Goal: Task Accomplishment & Management: Manage account settings

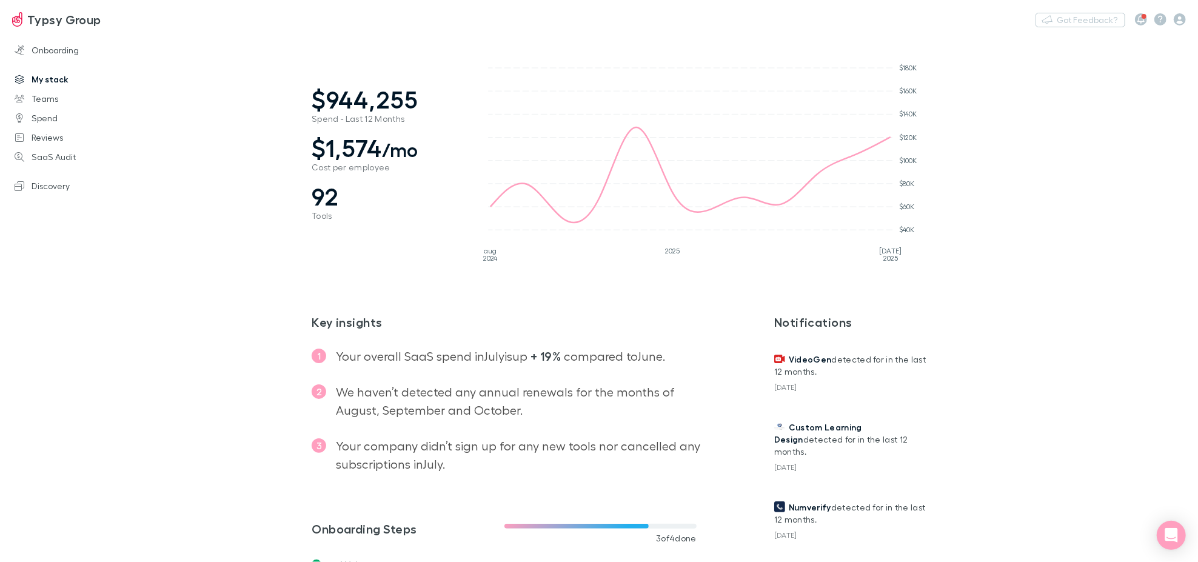
click at [37, 86] on link "My stack" at bounding box center [83, 79] width 162 height 19
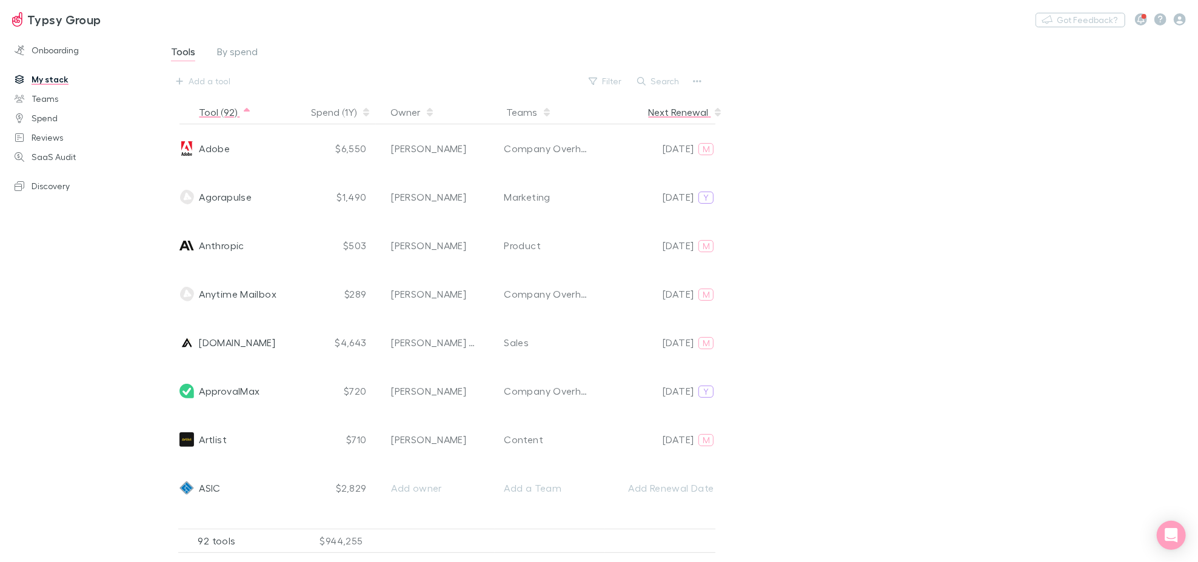
click at [657, 111] on button "Next Renewal" at bounding box center [685, 112] width 75 height 24
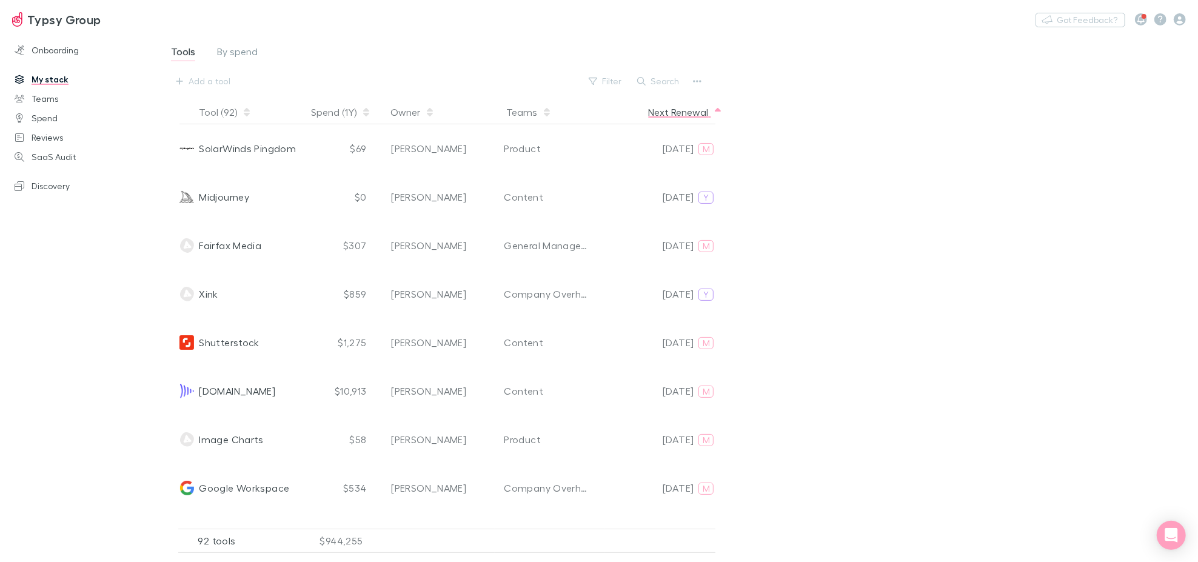
click at [657, 111] on button "Next Renewal" at bounding box center [685, 112] width 75 height 24
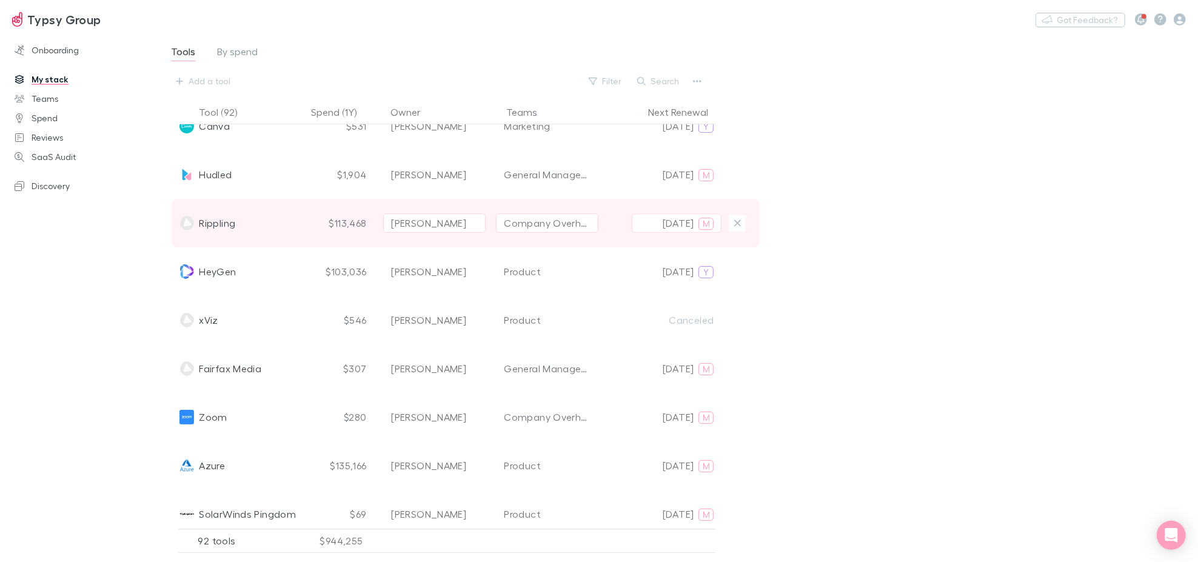
scroll to position [2304, 0]
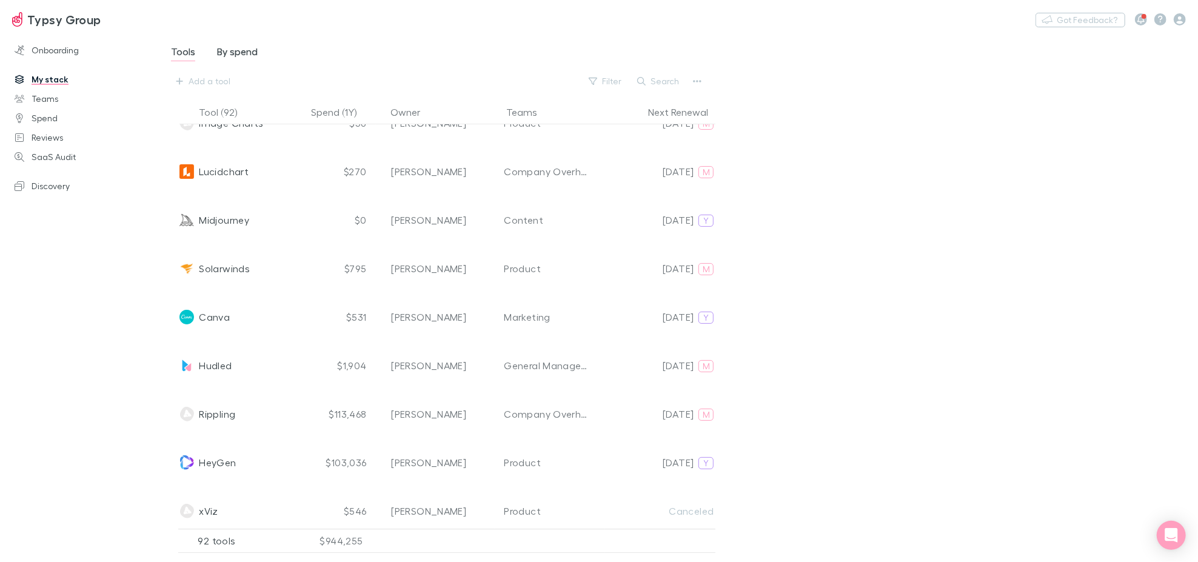
click at [239, 48] on span "By spend" at bounding box center [237, 53] width 41 height 16
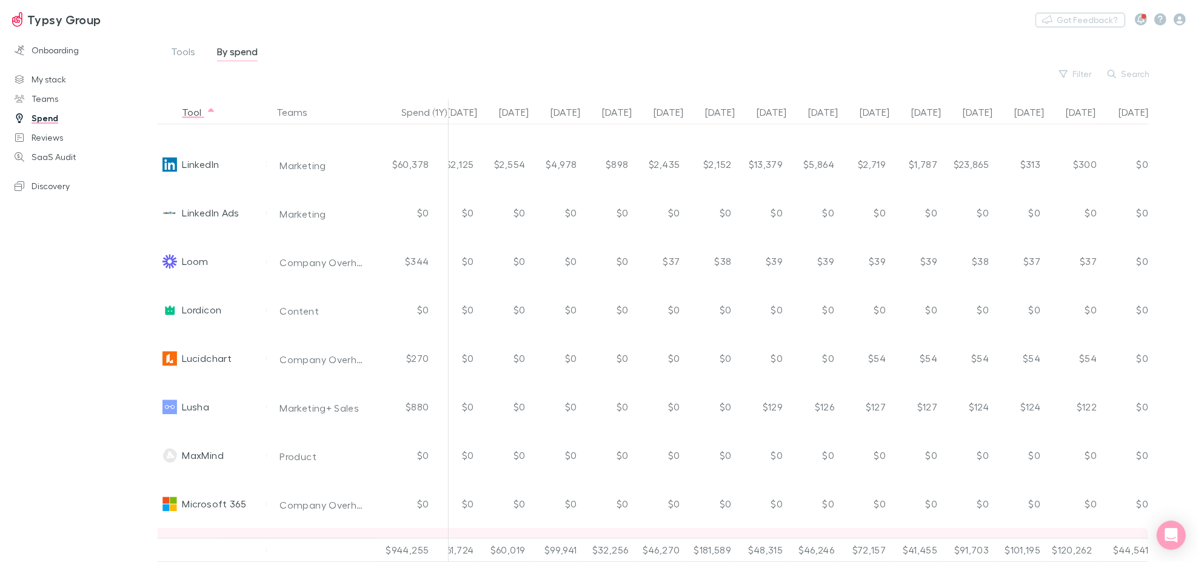
scroll to position [2356, 228]
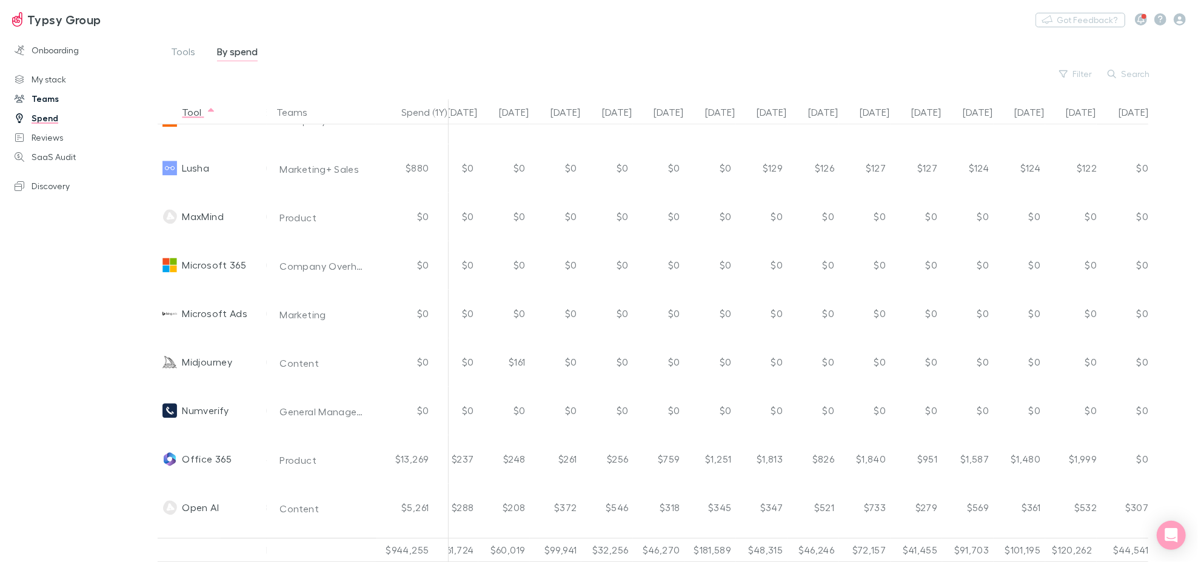
click at [53, 104] on link "Teams" at bounding box center [83, 98] width 162 height 19
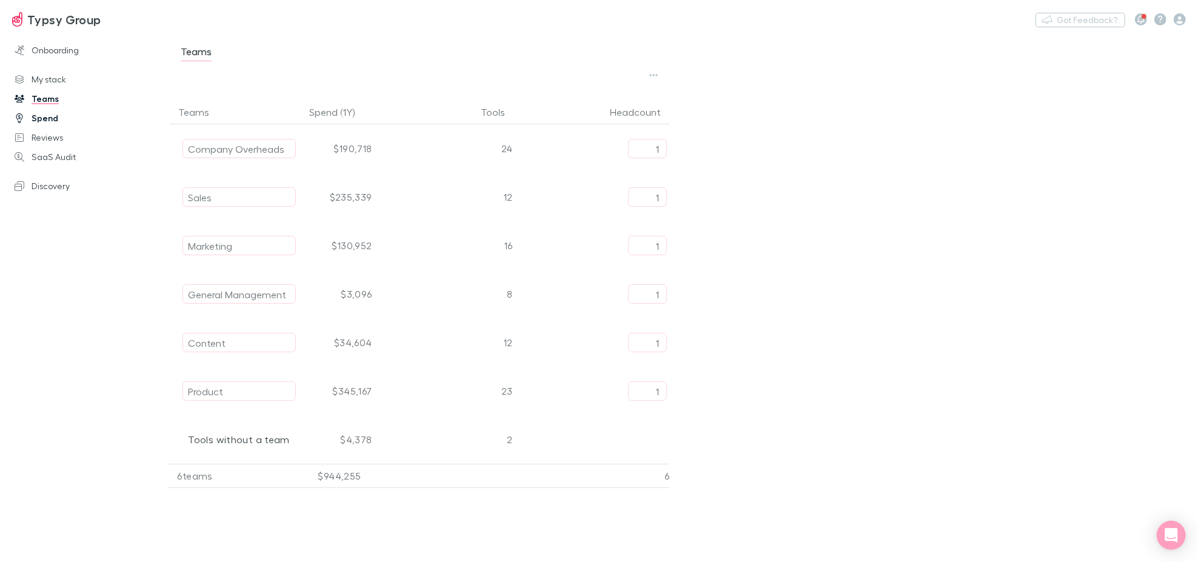
click at [57, 118] on link "Spend" at bounding box center [83, 117] width 162 height 19
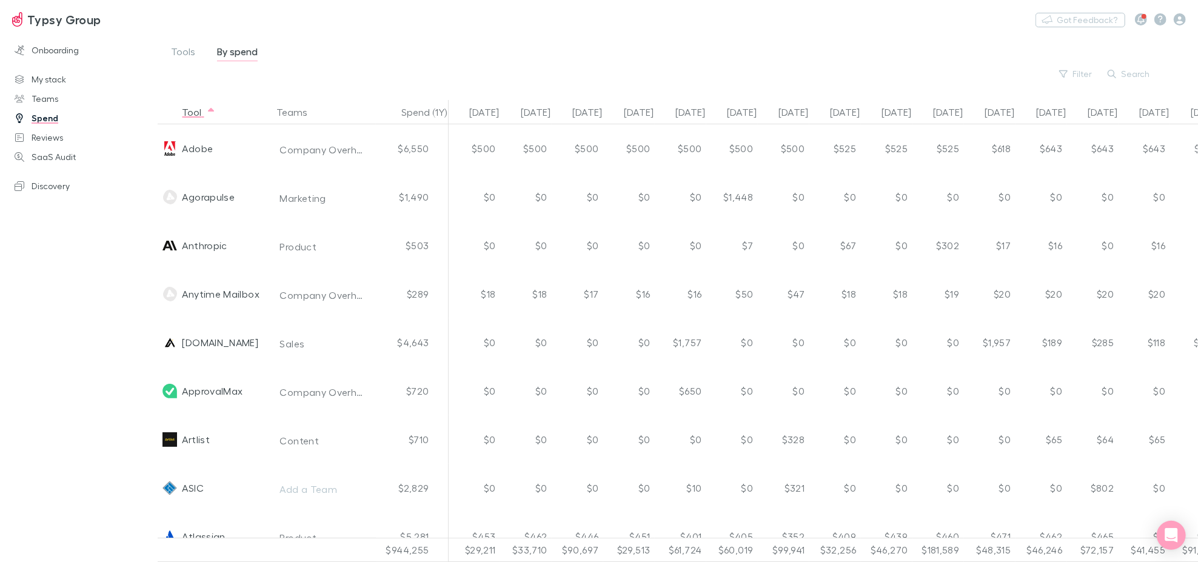
scroll to position [0, 228]
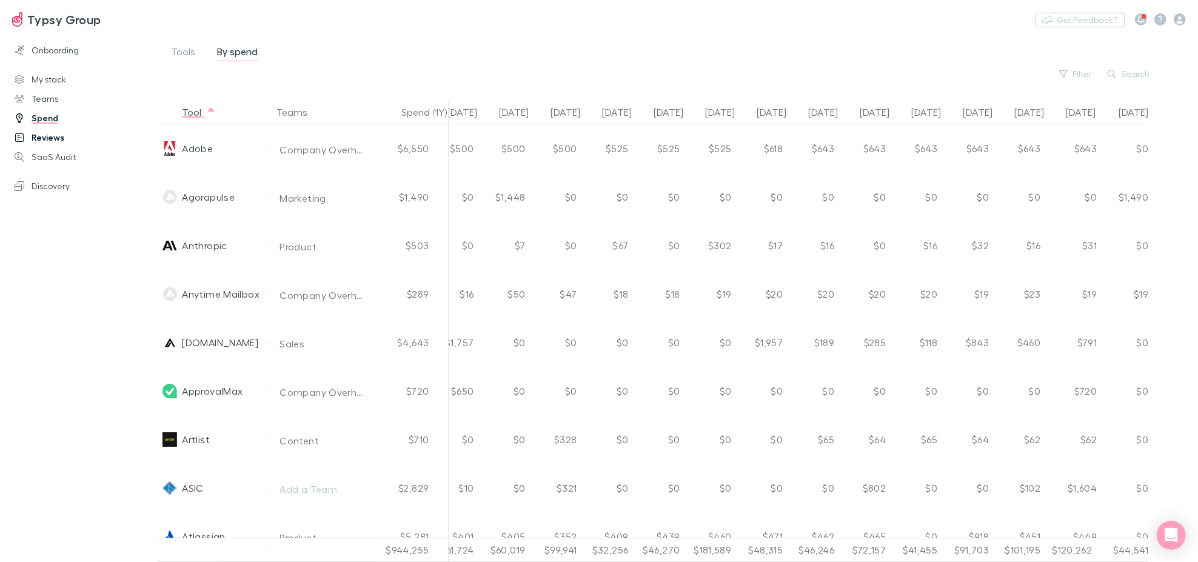
click at [52, 137] on link "Reviews" at bounding box center [83, 137] width 162 height 19
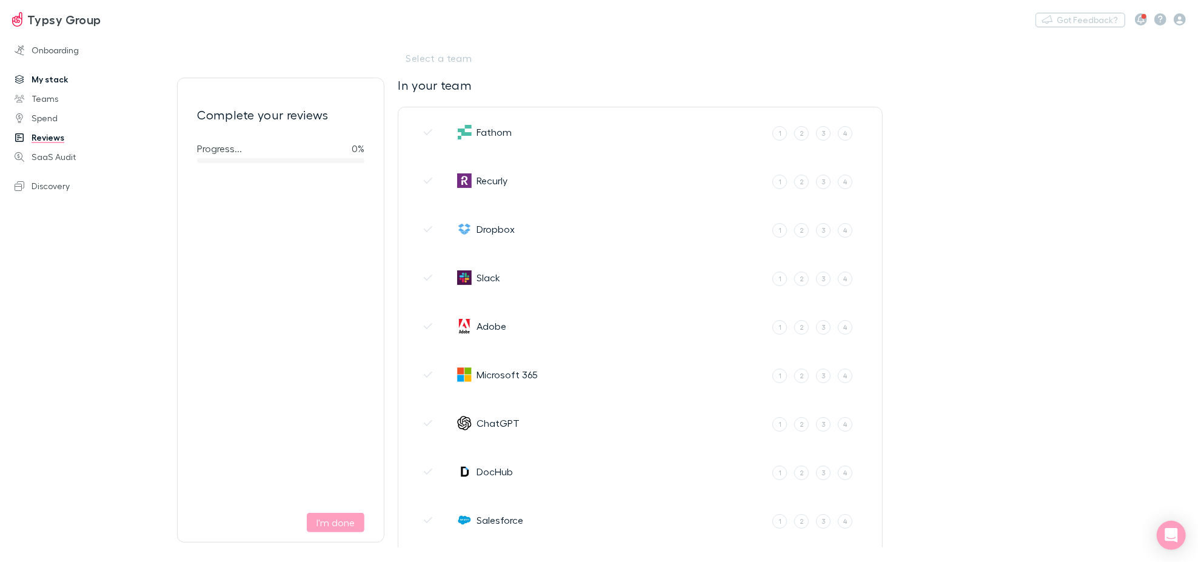
click at [47, 85] on link "My stack" at bounding box center [83, 79] width 162 height 19
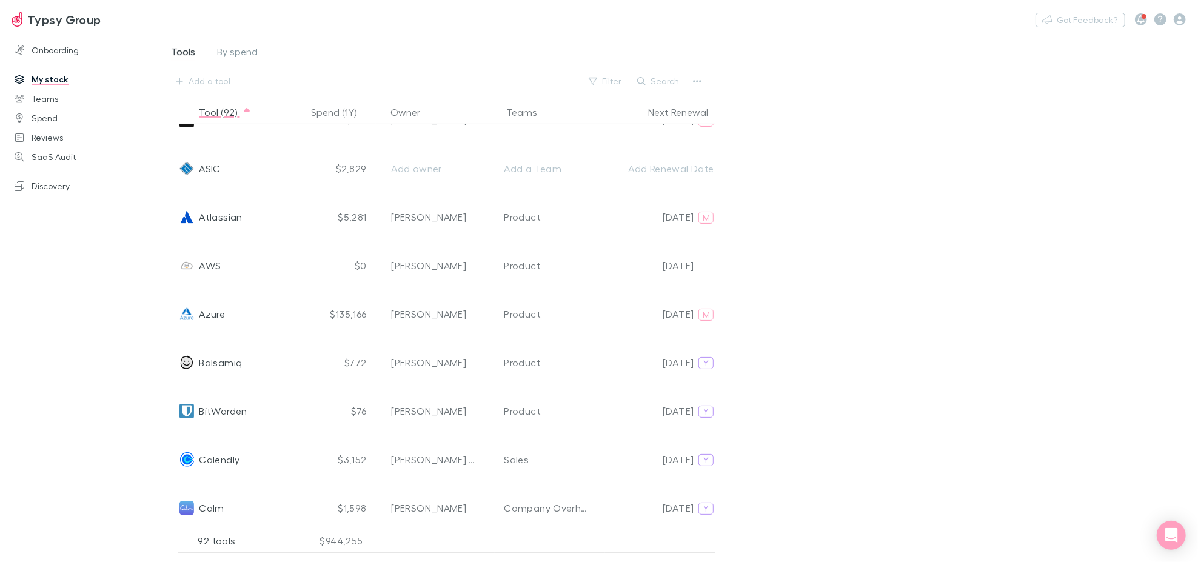
scroll to position [673, 0]
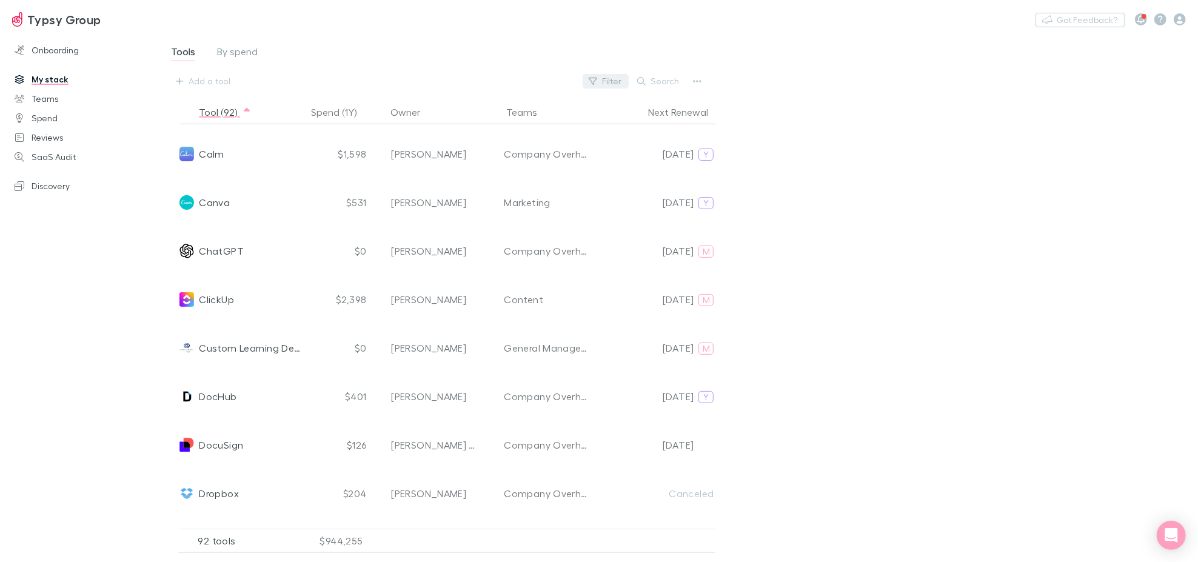
click at [607, 81] on button "Filter" at bounding box center [605, 81] width 46 height 15
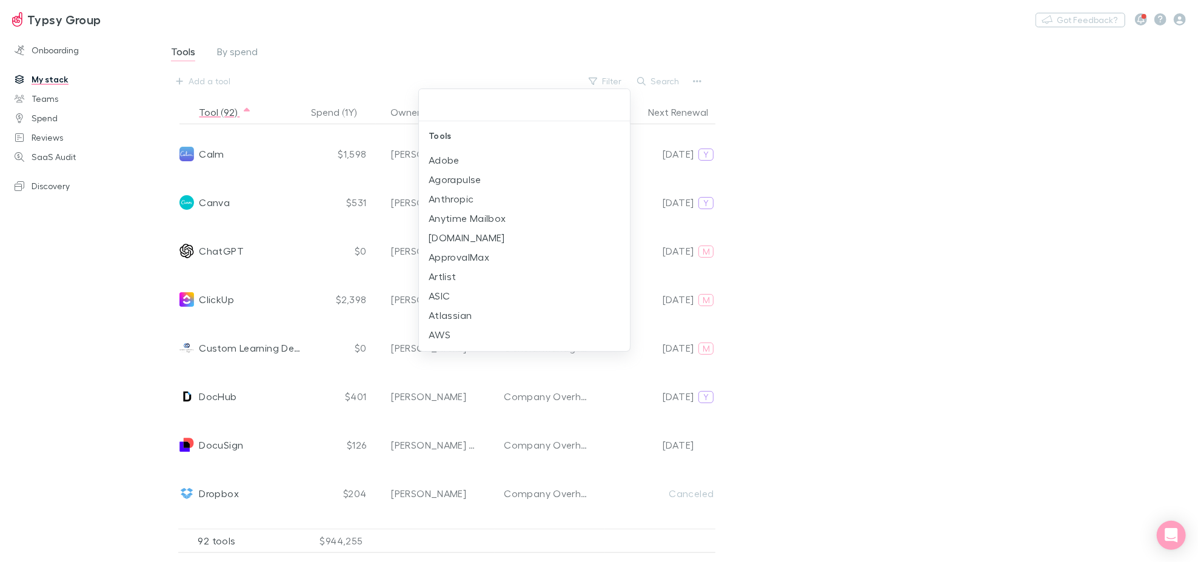
click at [963, 375] on div at bounding box center [599, 281] width 1198 height 562
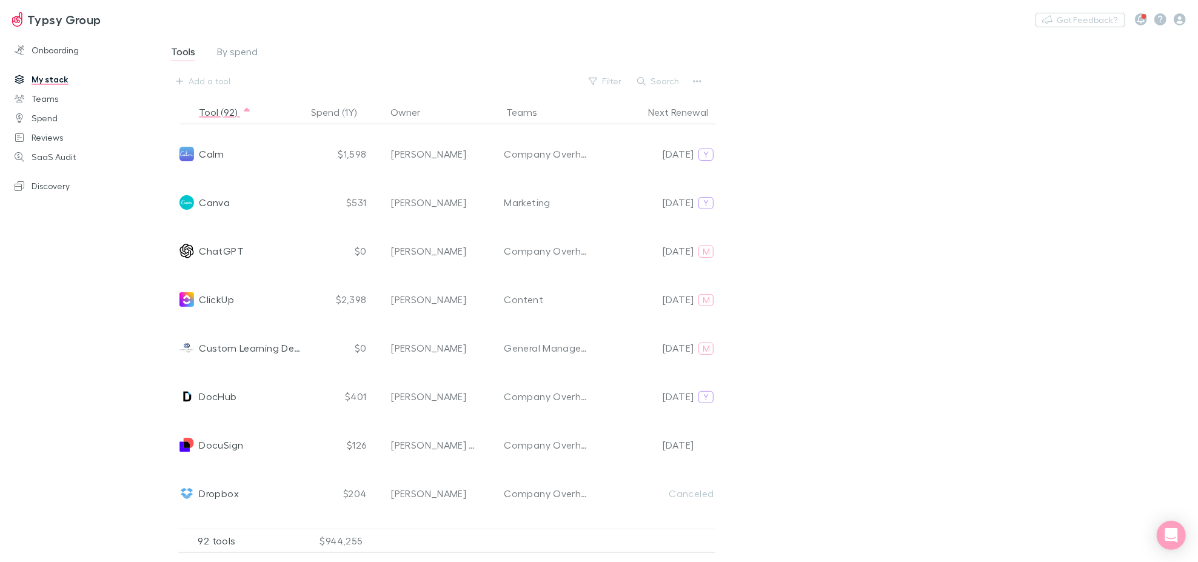
click at [336, 543] on div "$944,255" at bounding box center [341, 540] width 85 height 24
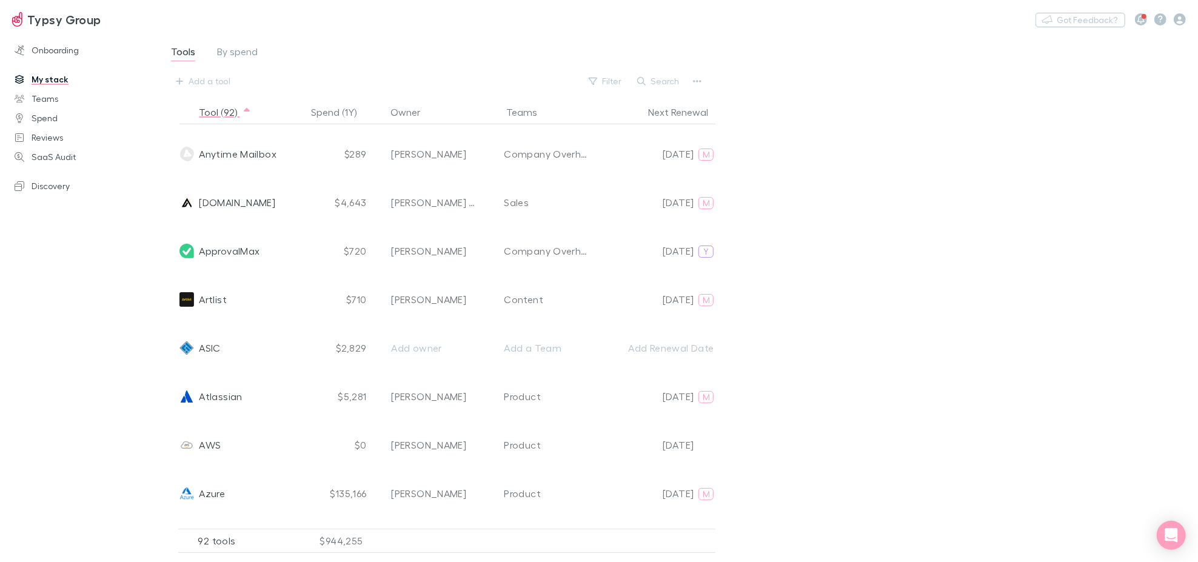
scroll to position [0, 0]
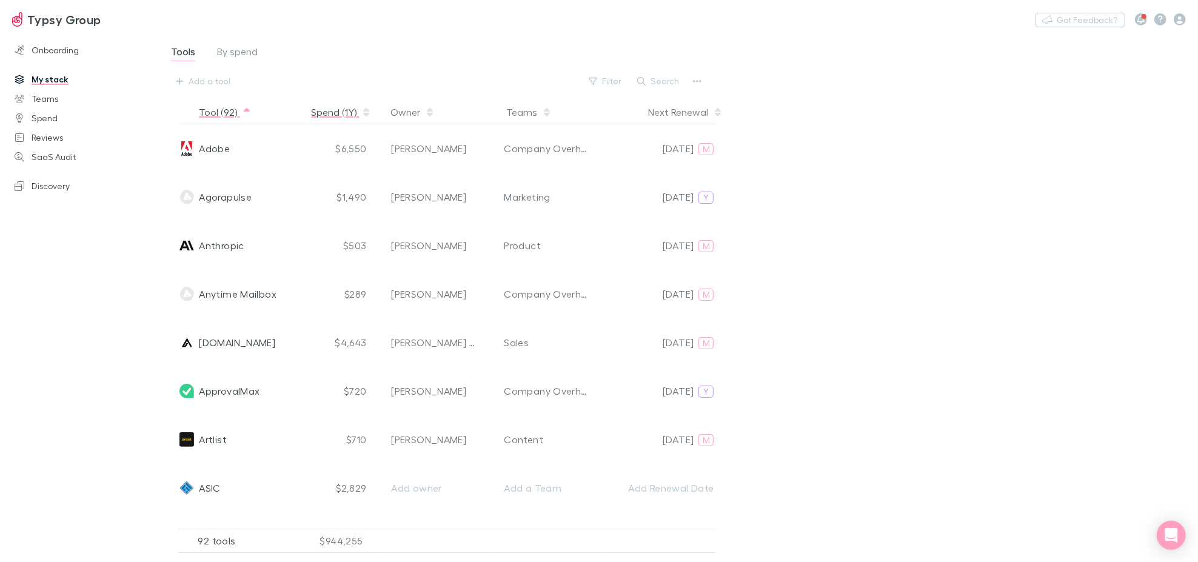
click at [335, 112] on button "Spend (1Y)" at bounding box center [341, 112] width 60 height 24
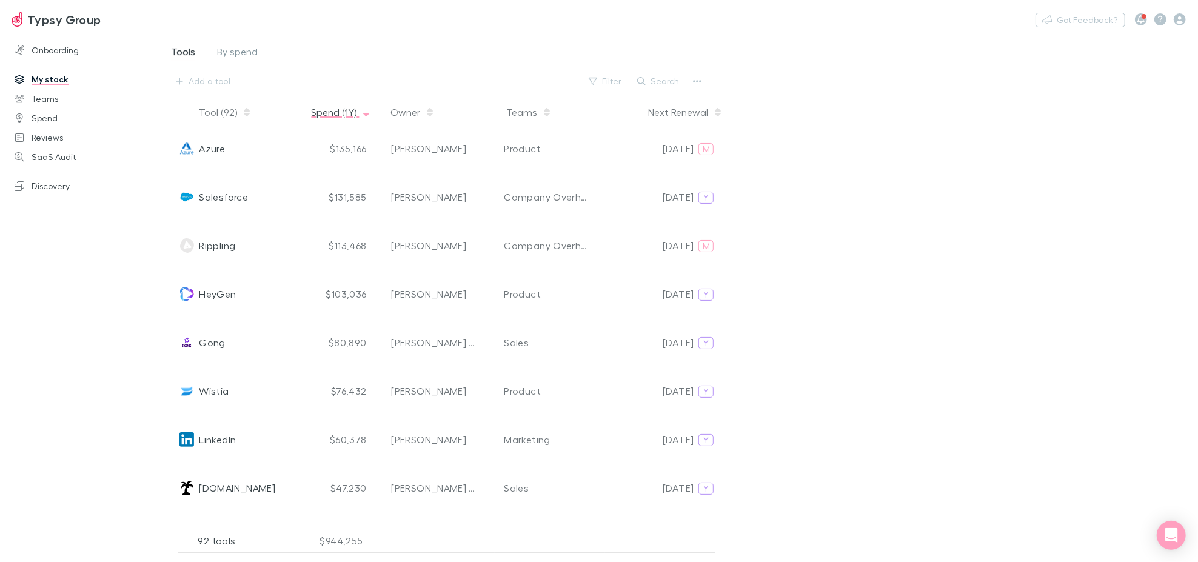
click at [335, 112] on button "Spend (1Y)" at bounding box center [341, 112] width 60 height 24
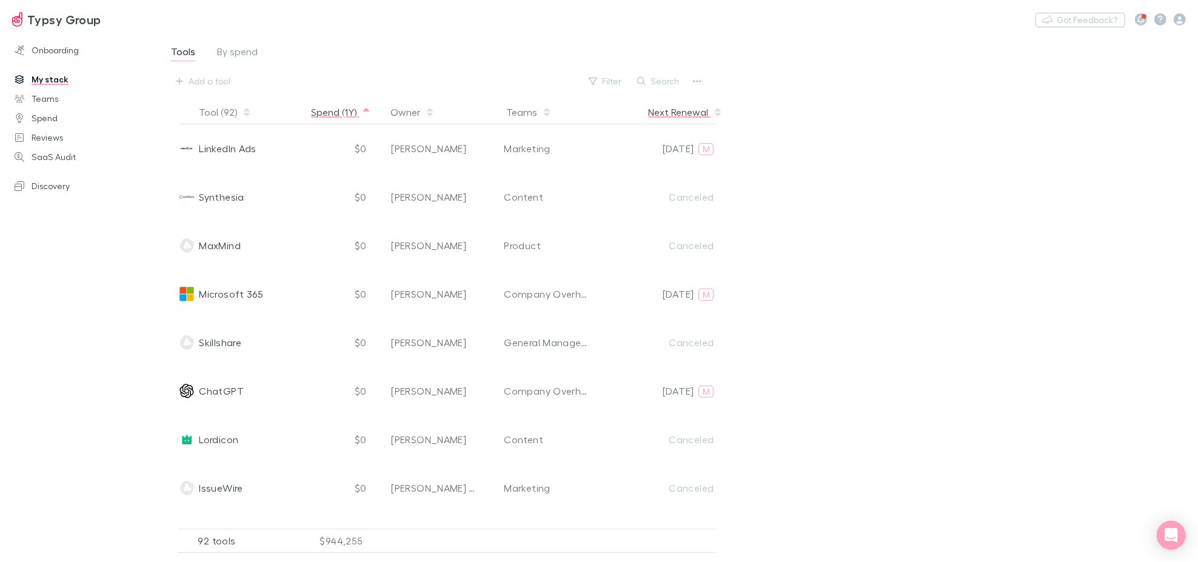
click at [671, 108] on button "Next Renewal" at bounding box center [685, 112] width 75 height 24
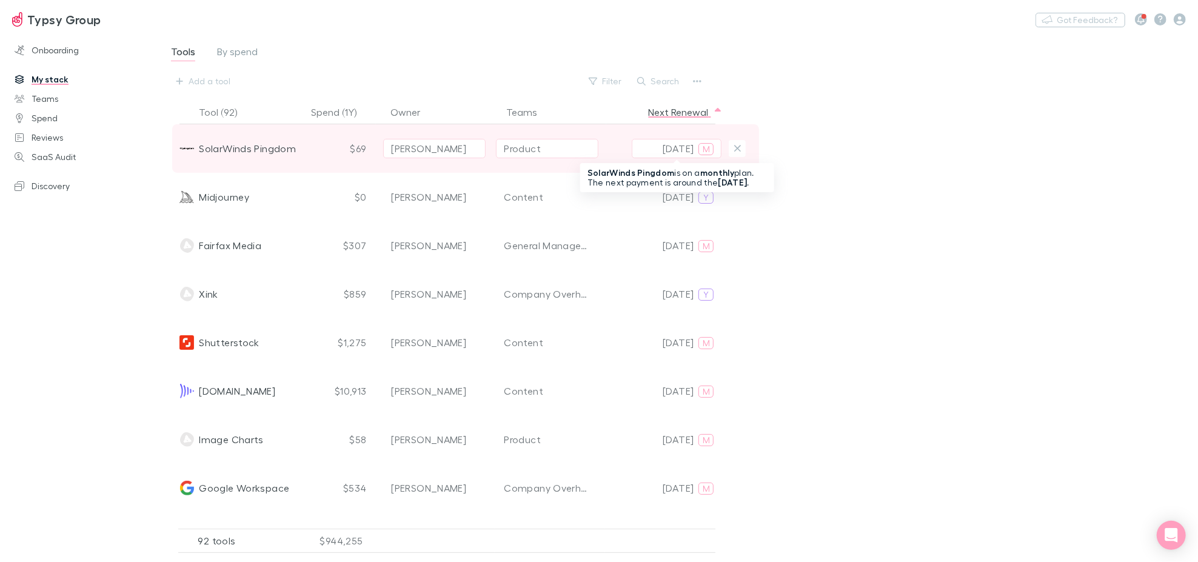
click at [673, 149] on p "[DATE]" at bounding box center [677, 148] width 31 height 15
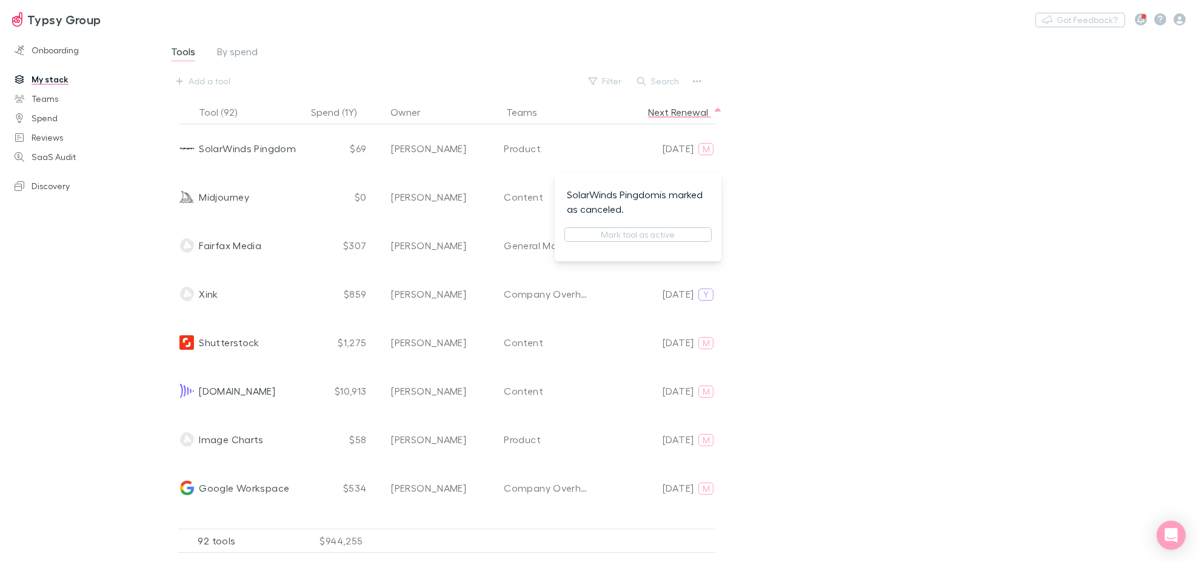
click at [684, 149] on div at bounding box center [599, 281] width 1198 height 562
click at [684, 149] on p "[DATE]" at bounding box center [677, 148] width 31 height 15
click at [681, 150] on div at bounding box center [599, 281] width 1198 height 562
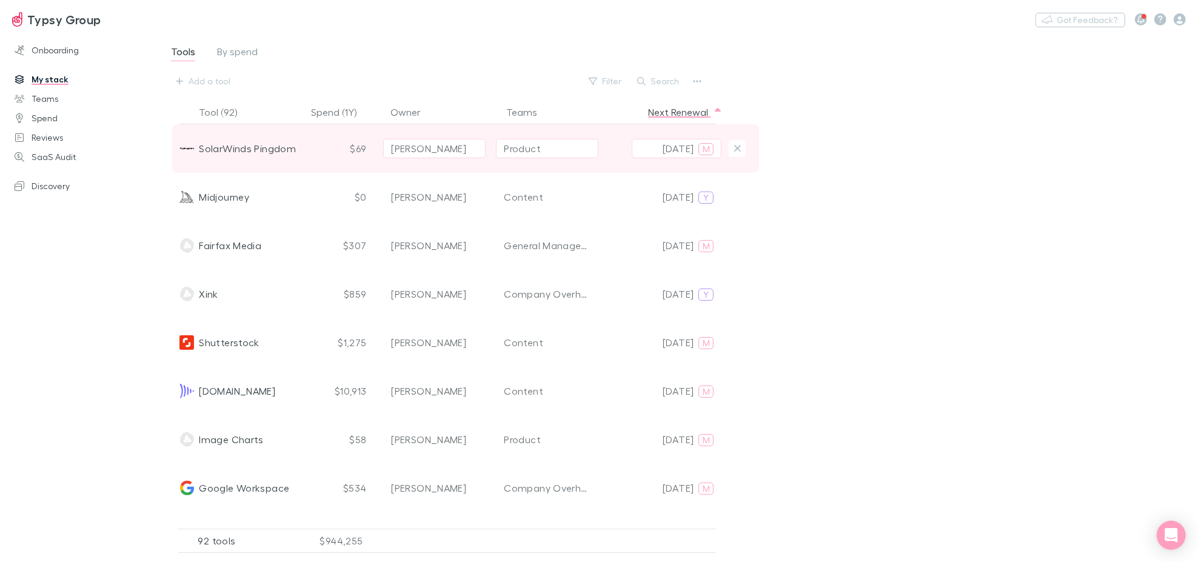
click at [702, 151] on span "M" at bounding box center [705, 149] width 7 height 11
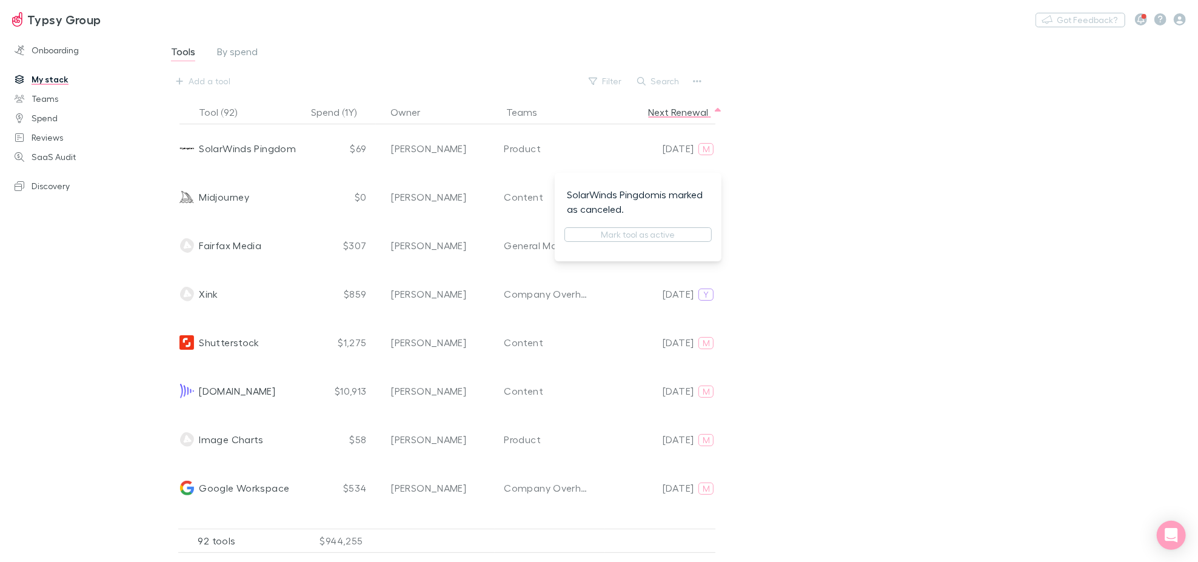
click at [674, 152] on div at bounding box center [599, 281] width 1198 height 562
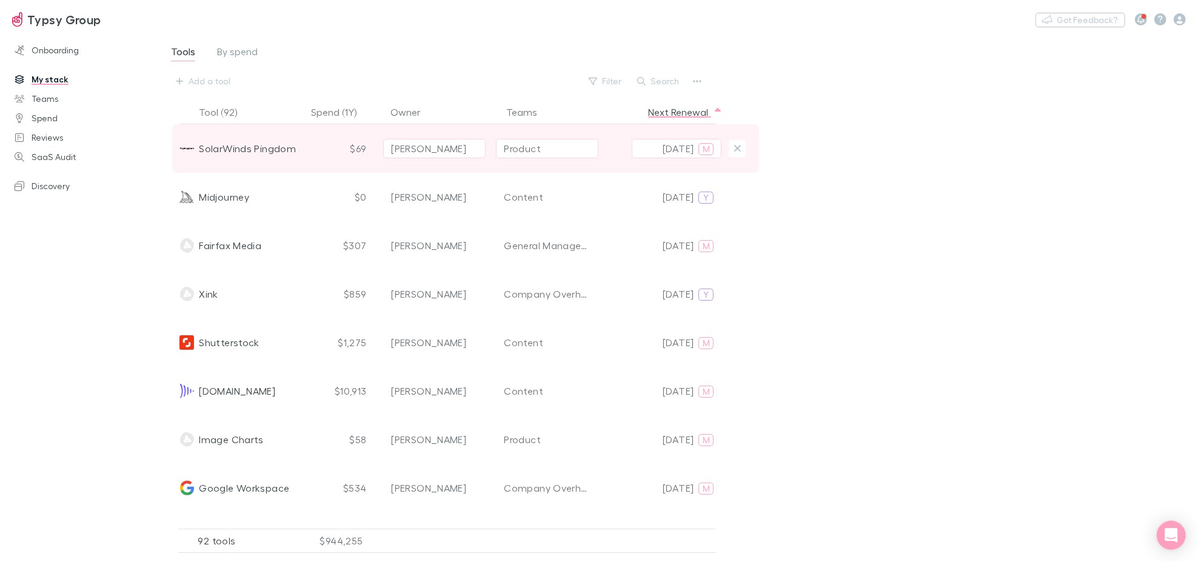
click at [693, 147] on p "[DATE]" at bounding box center [677, 148] width 31 height 15
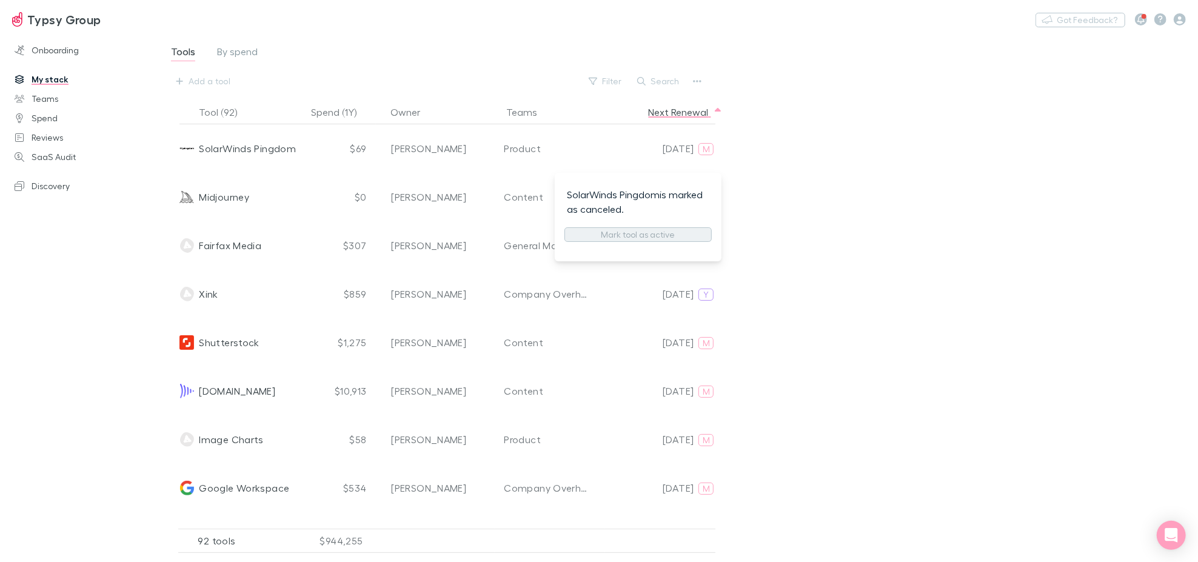
click at [675, 238] on button "Mark tool as active" at bounding box center [637, 234] width 147 height 15
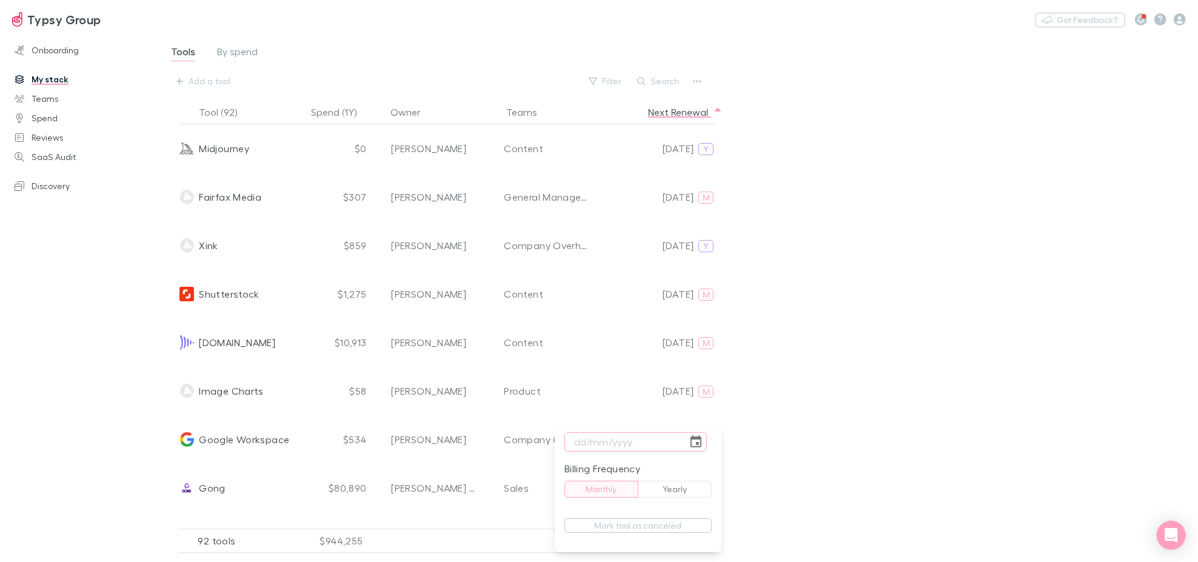
click at [693, 441] on icon "Choose date" at bounding box center [695, 442] width 15 height 15
click at [708, 219] on icon "Next month" at bounding box center [710, 219] width 15 height 15
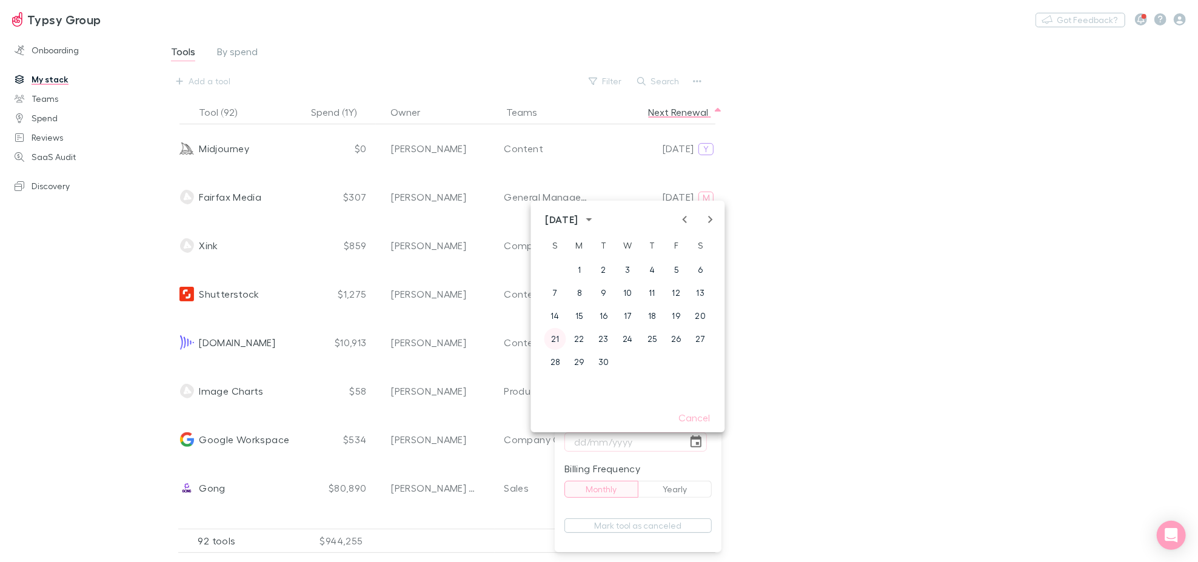
click at [550, 342] on button "21" at bounding box center [555, 339] width 22 height 22
type input "[DATE]"
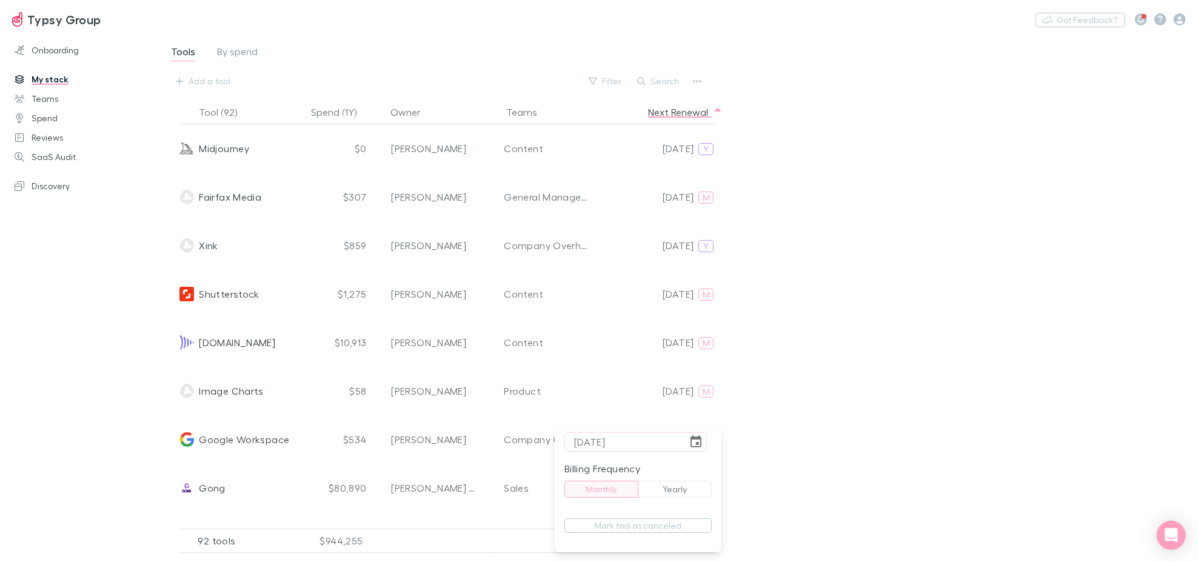
click at [600, 491] on button "Monthly" at bounding box center [601, 489] width 74 height 17
click at [873, 306] on div at bounding box center [599, 281] width 1198 height 562
click at [677, 115] on button "Next Renewal" at bounding box center [685, 112] width 75 height 24
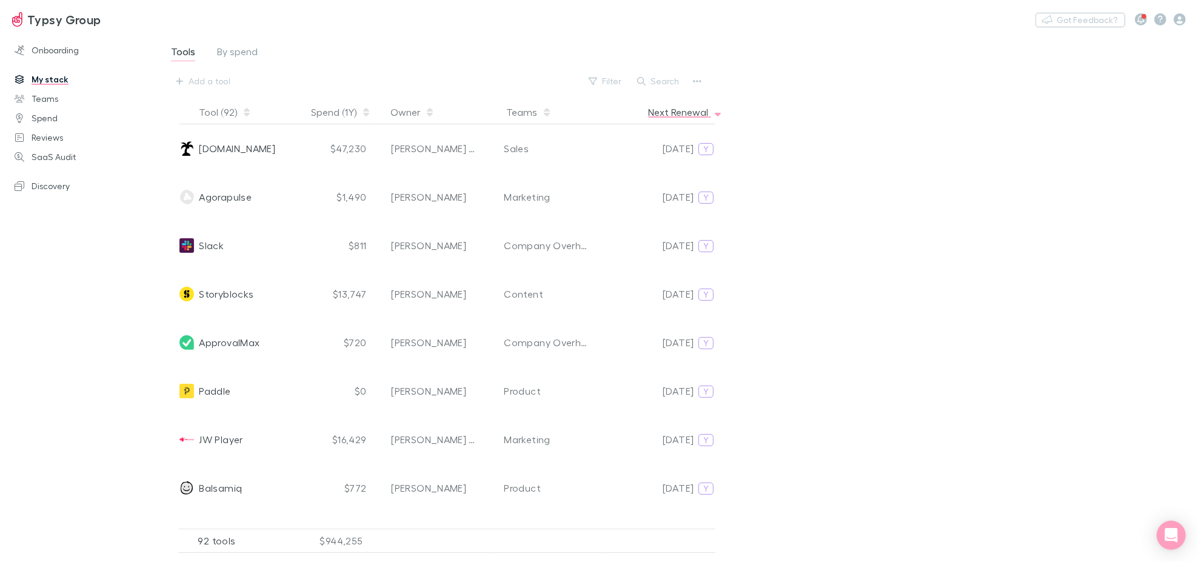
click at [677, 115] on button "Next Renewal" at bounding box center [685, 112] width 75 height 24
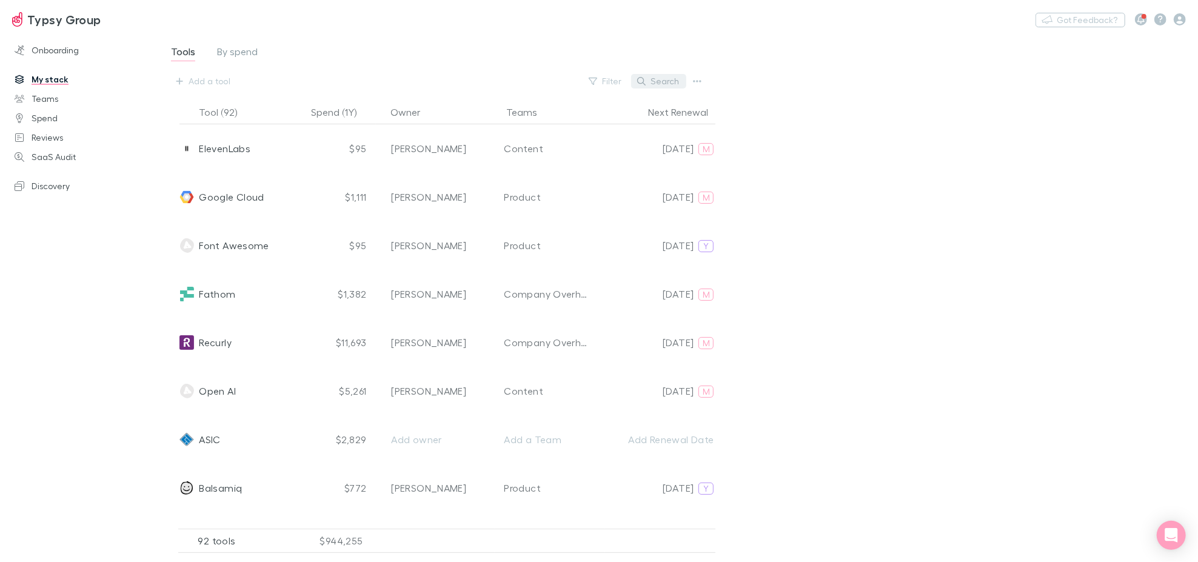
click at [662, 84] on button "Search" at bounding box center [658, 81] width 55 height 15
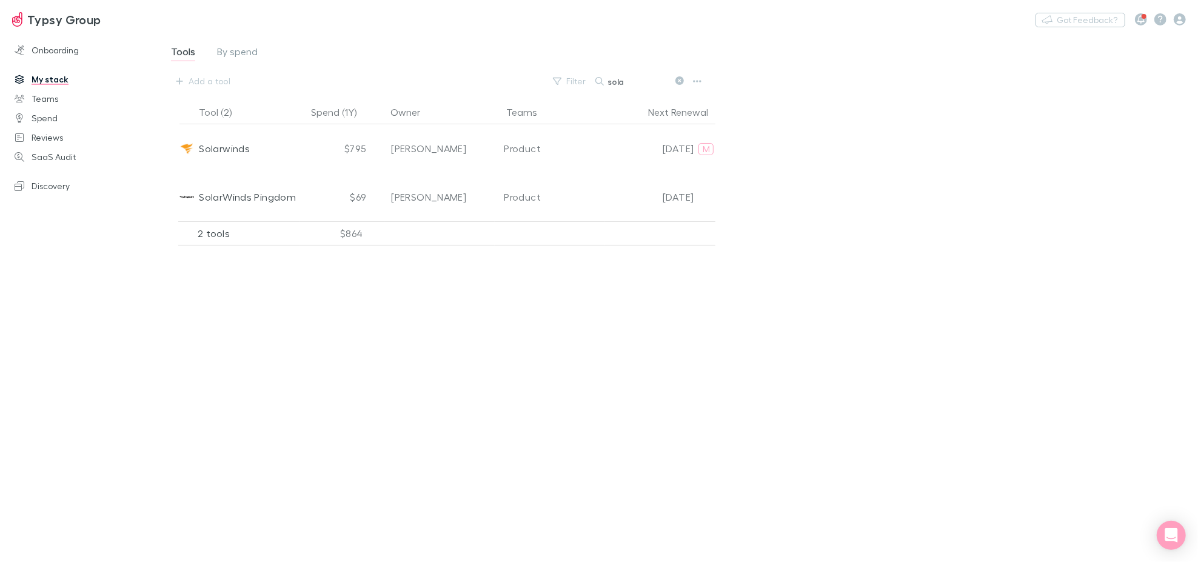
type input "sola"
click at [676, 79] on icon at bounding box center [679, 80] width 8 height 8
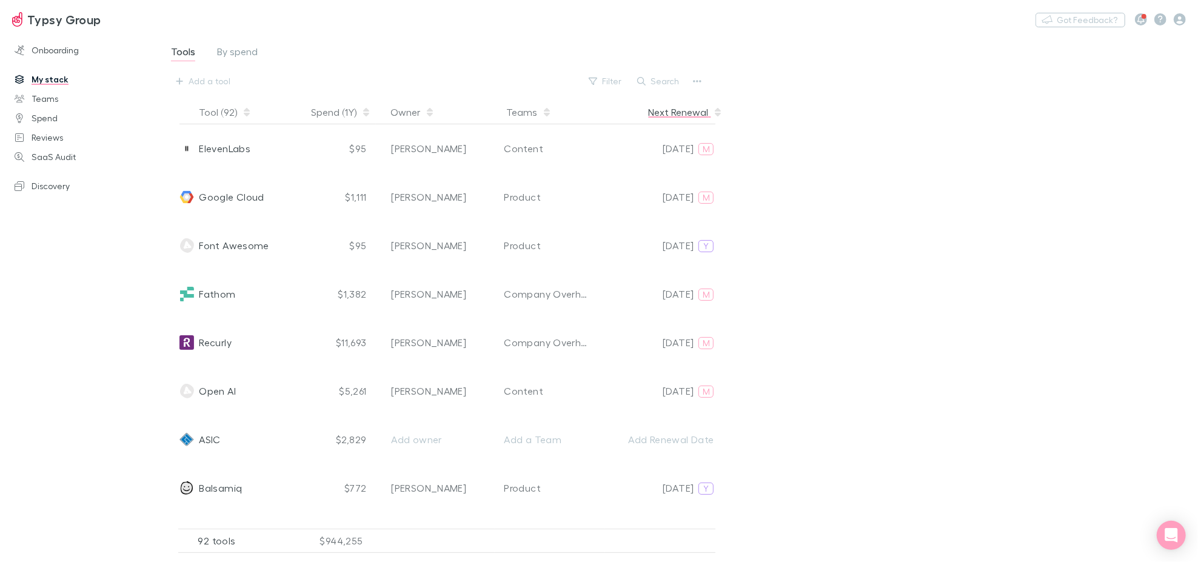
click at [681, 113] on button "Next Renewal" at bounding box center [685, 112] width 75 height 24
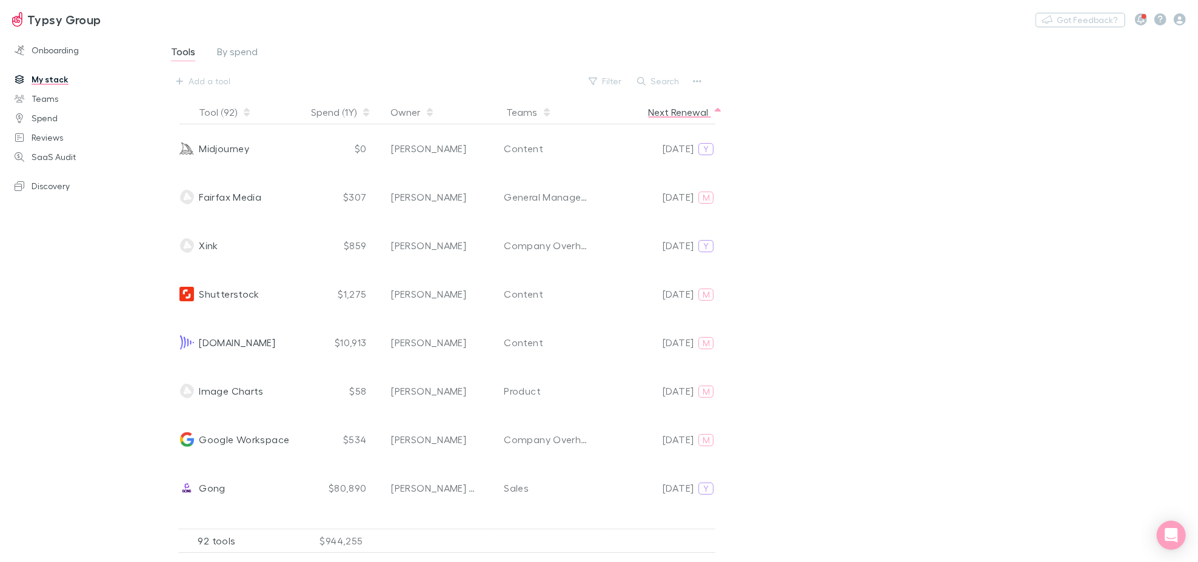
click at [681, 113] on button "Next Renewal" at bounding box center [685, 112] width 75 height 24
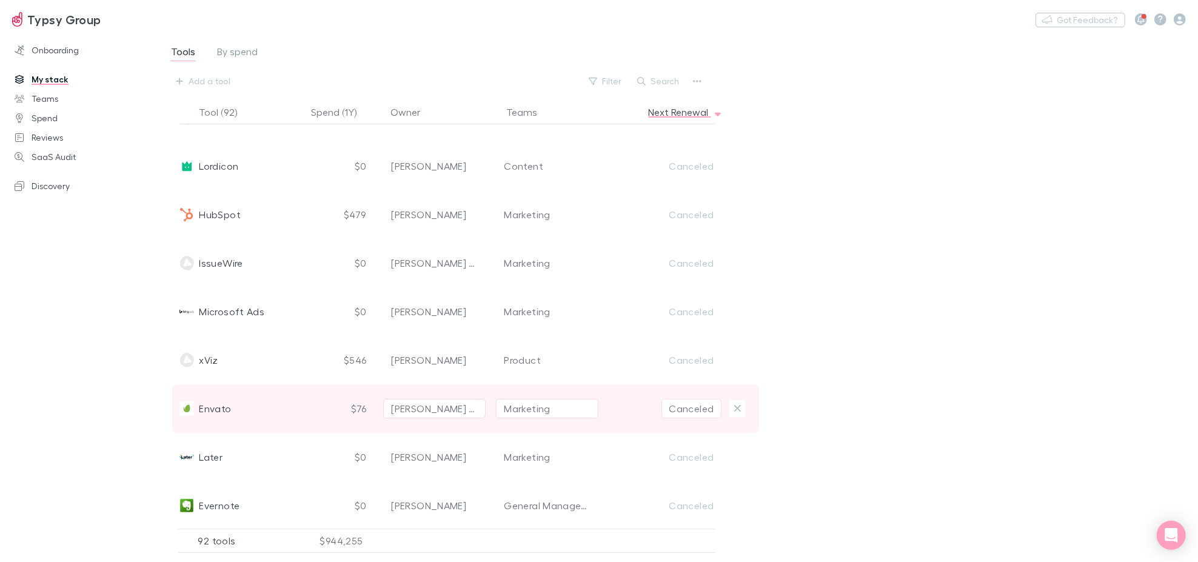
scroll to position [4055, 0]
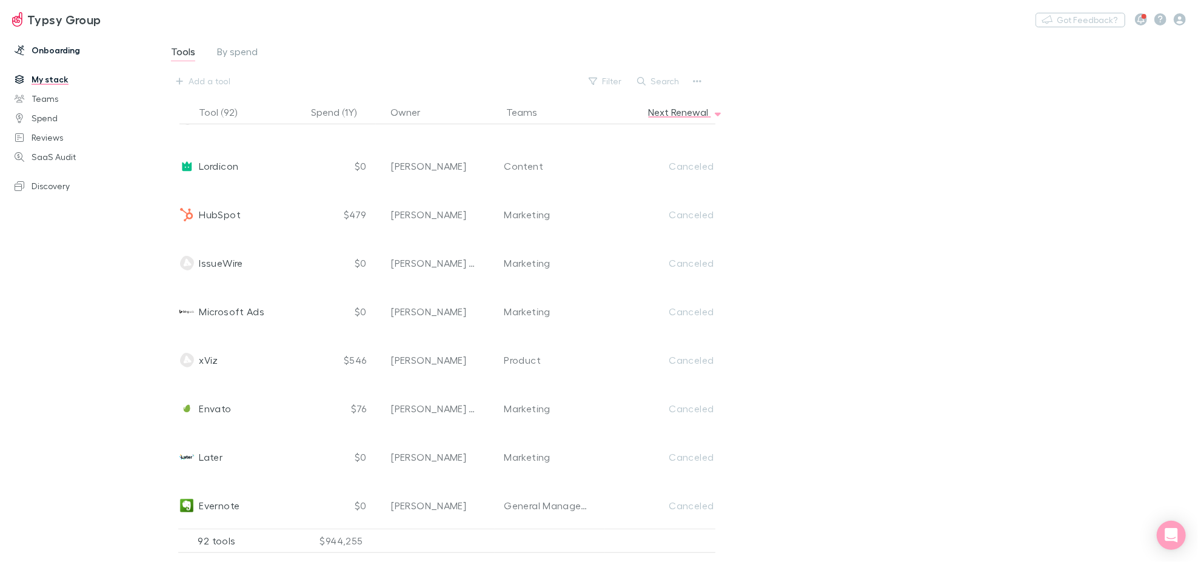
click at [64, 47] on link "Onboarding" at bounding box center [83, 50] width 162 height 19
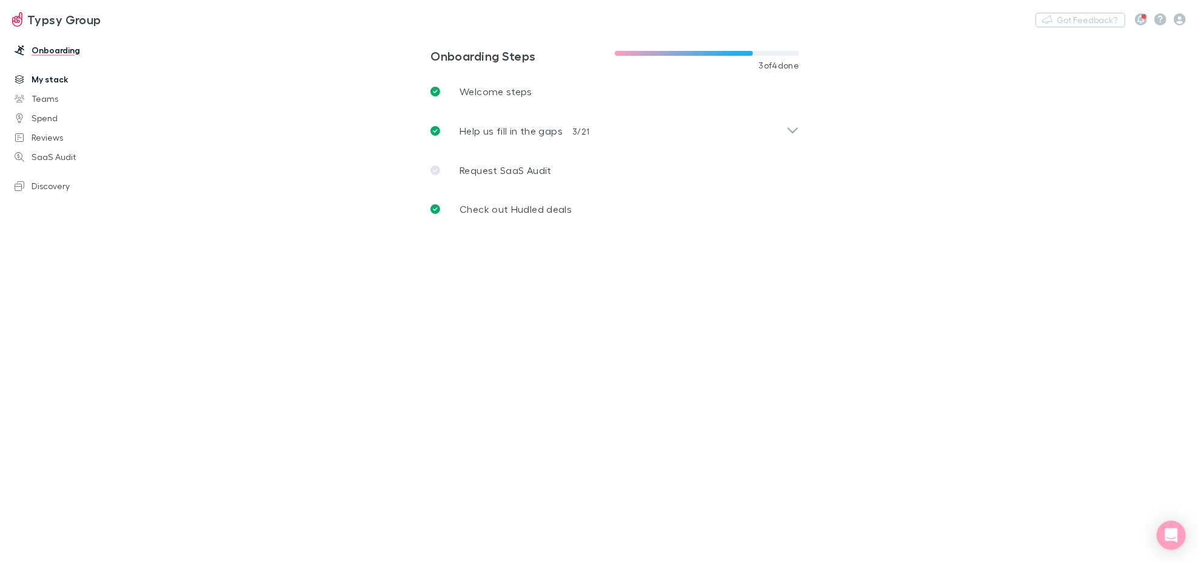
click at [64, 75] on link "My stack" at bounding box center [83, 79] width 162 height 19
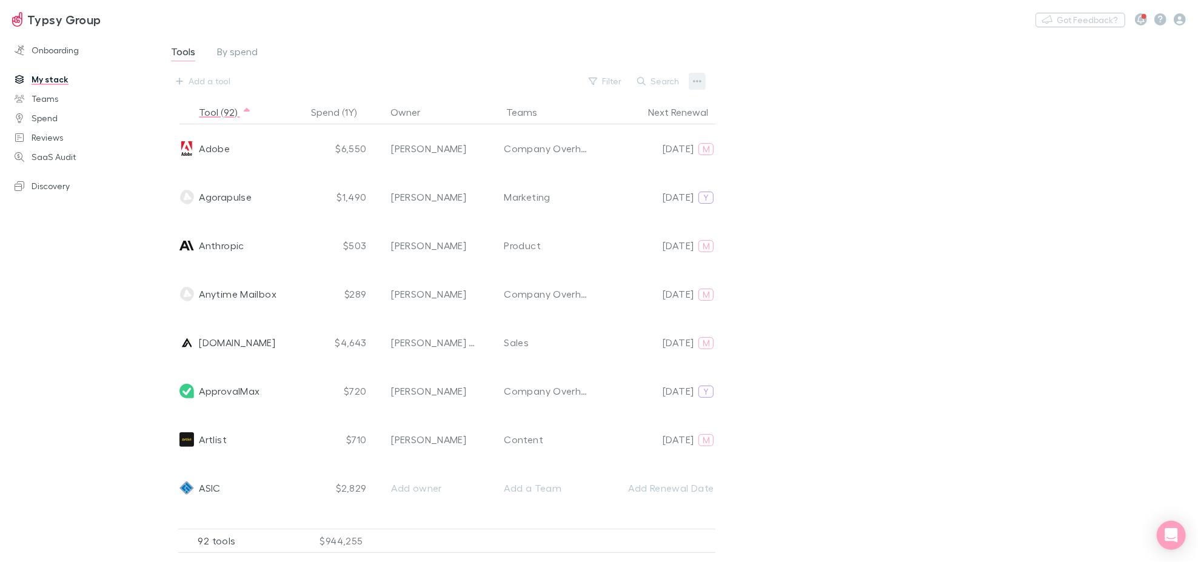
click at [691, 81] on button "button" at bounding box center [696, 81] width 17 height 17
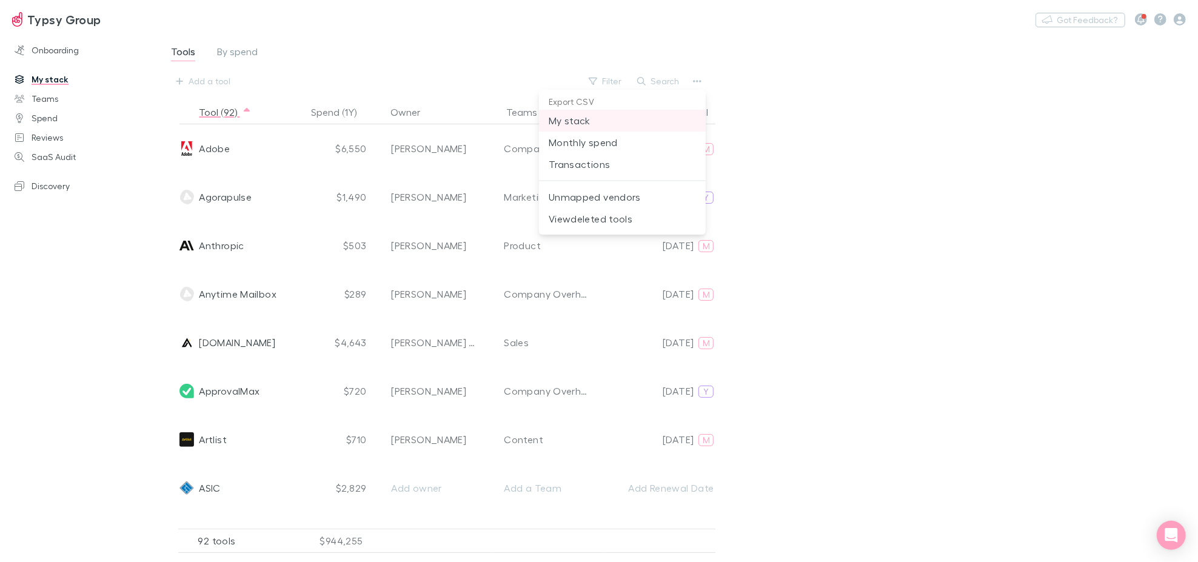
click at [658, 124] on span "My stack" at bounding box center [621, 120] width 147 height 15
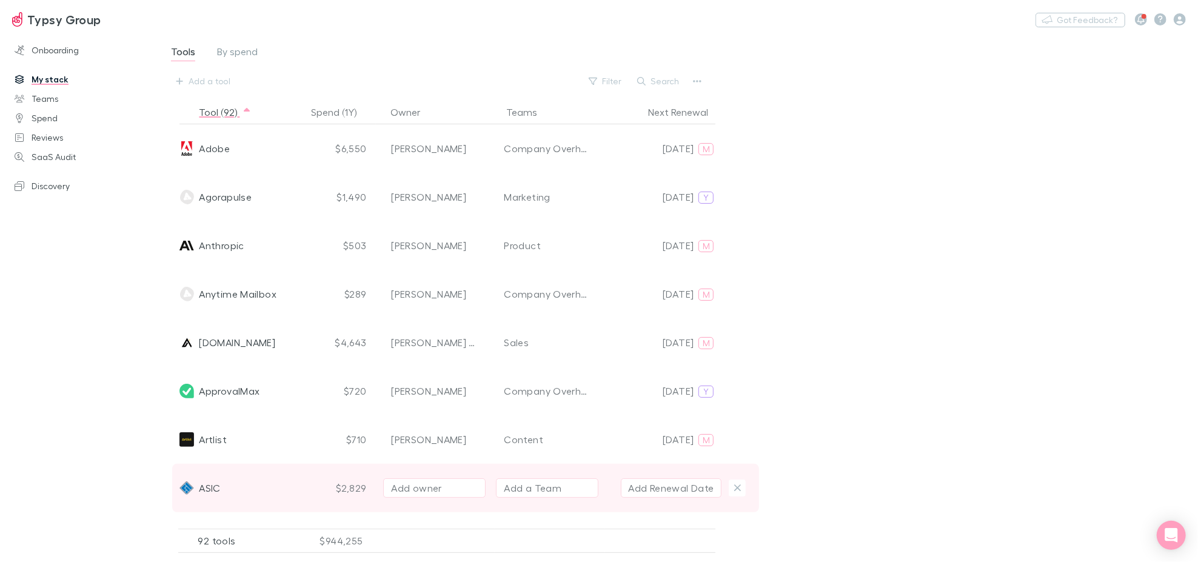
click at [690, 491] on button "Add Renewal Date" at bounding box center [671, 487] width 101 height 19
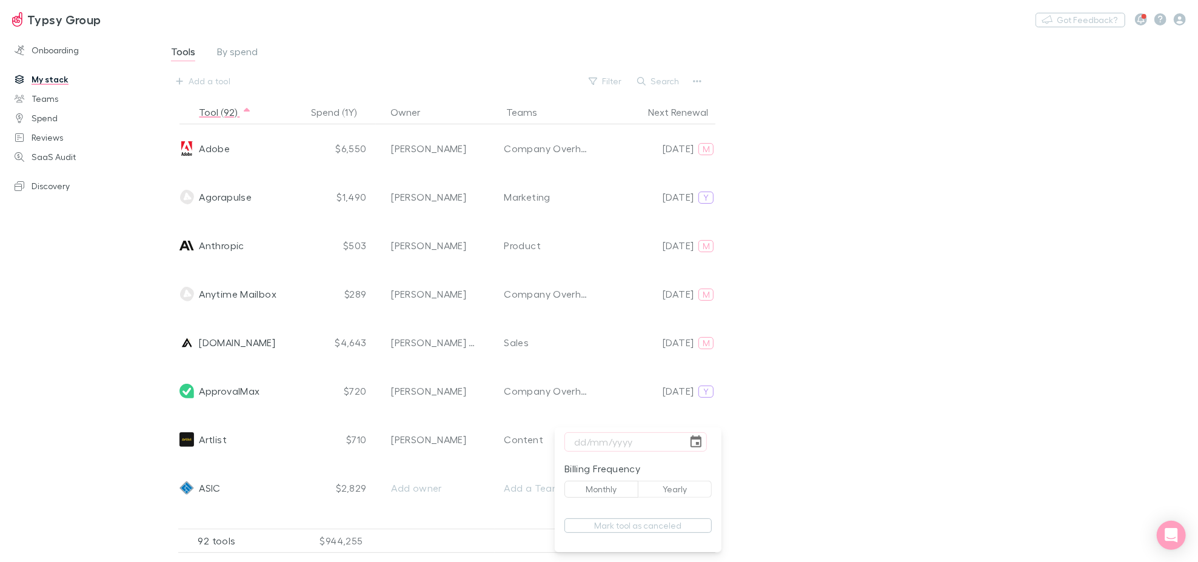
click at [688, 488] on button "Yearly" at bounding box center [675, 489] width 74 height 17
click at [621, 440] on input "tel" at bounding box center [625, 441] width 123 height 19
click at [693, 441] on icon "Choose date" at bounding box center [695, 442] width 15 height 15
click at [707, 221] on icon "Next month" at bounding box center [710, 219] width 15 height 15
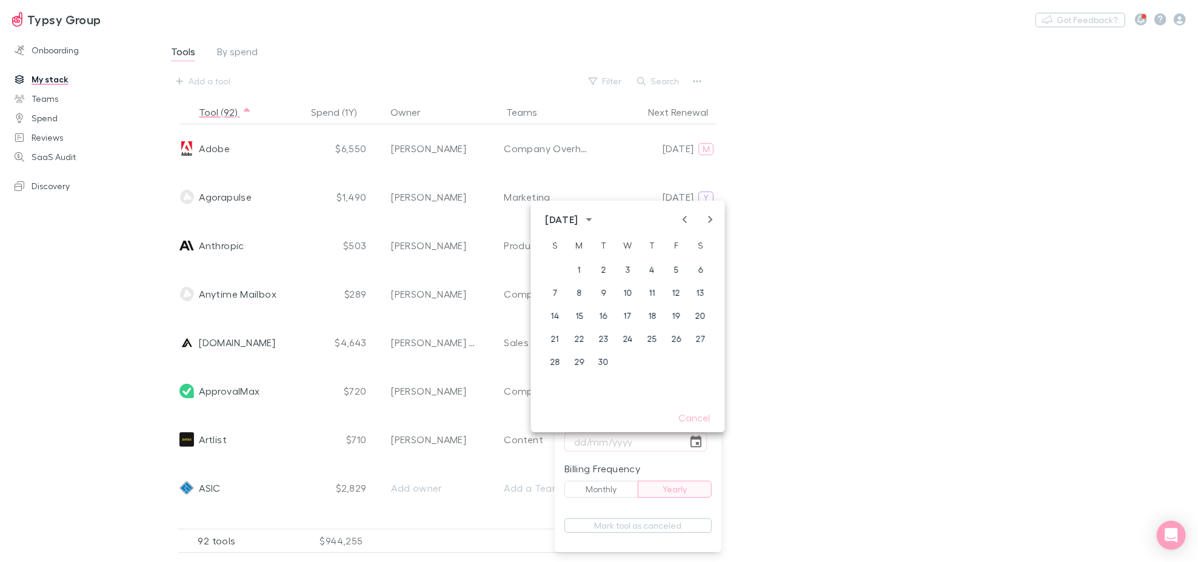
click at [707, 221] on icon "Next month" at bounding box center [710, 219] width 15 height 15
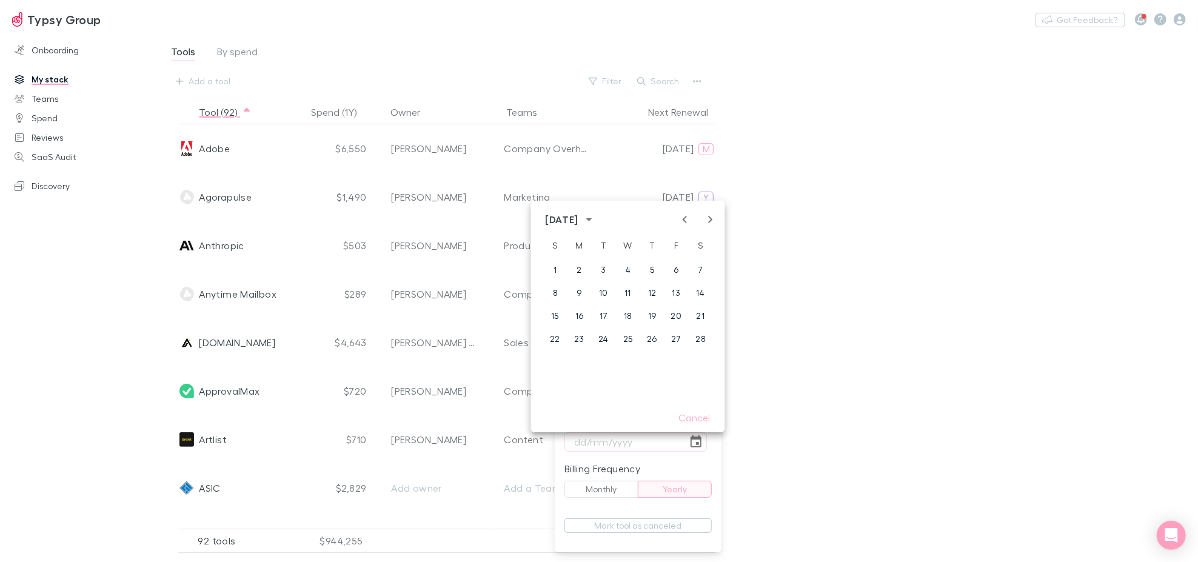
click at [707, 221] on icon "Next month" at bounding box center [710, 219] width 15 height 15
click at [707, 222] on icon "Next month" at bounding box center [710, 219] width 15 height 15
click at [706, 221] on icon "Next month" at bounding box center [710, 219] width 15 height 15
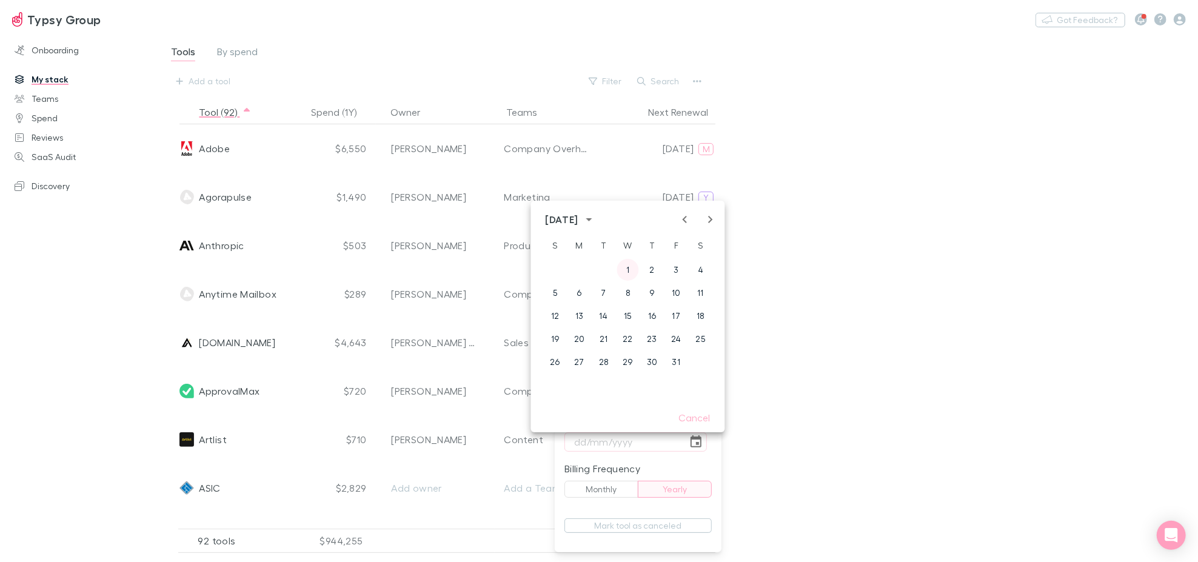
click at [631, 267] on button "1" at bounding box center [628, 270] width 22 height 22
type input "[DATE]"
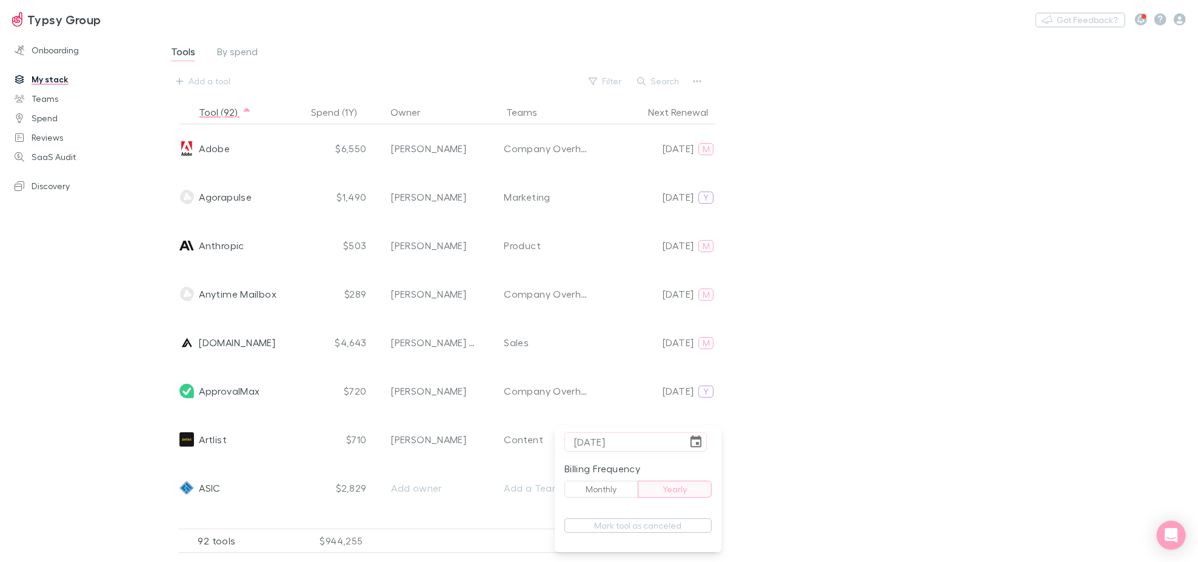
click at [838, 412] on div at bounding box center [599, 281] width 1198 height 562
click at [813, 434] on div "Tools By spend Add a tool Filter Search Tool (92) Spend (1Y) Owner Teams Next R…" at bounding box center [678, 293] width 1040 height 519
click at [654, 86] on button "Search" at bounding box center [658, 81] width 55 height 15
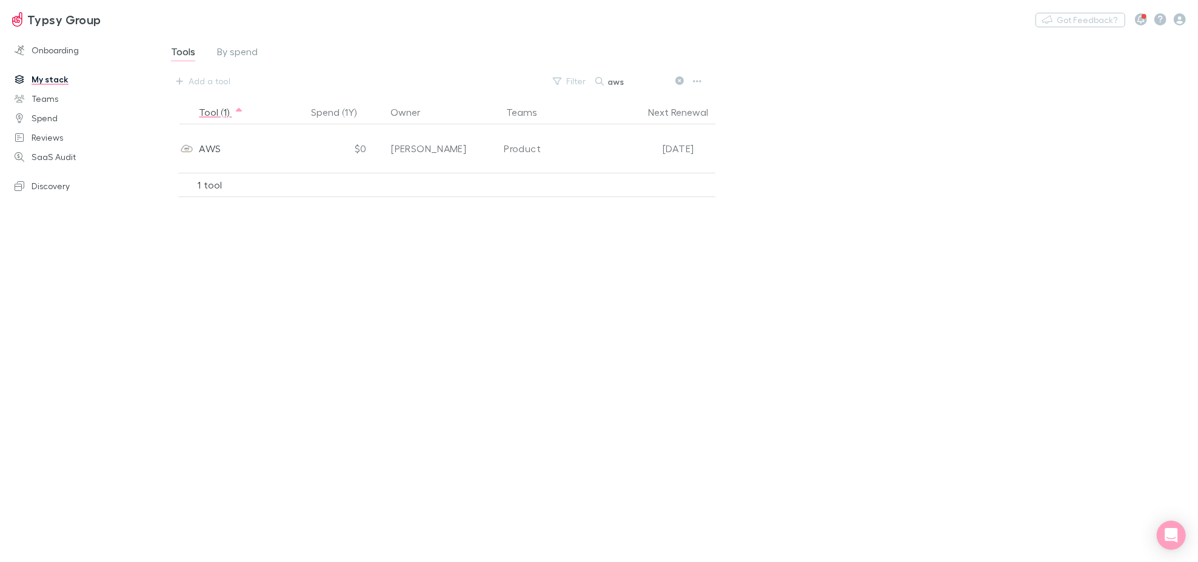
type input "aws"
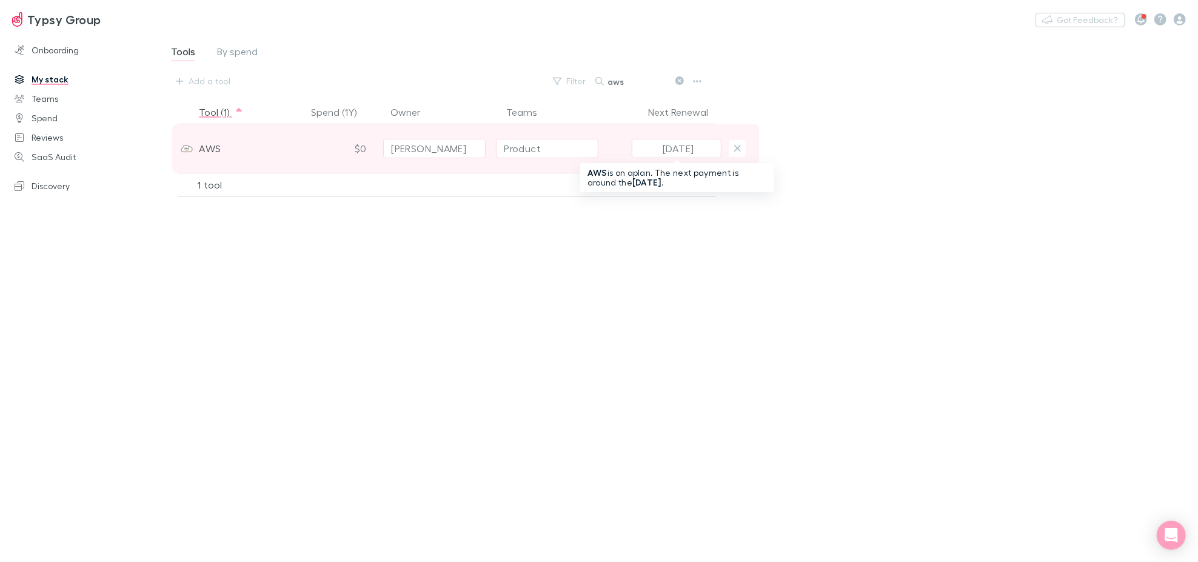
click at [699, 146] on button "[DATE]" at bounding box center [676, 148] width 90 height 19
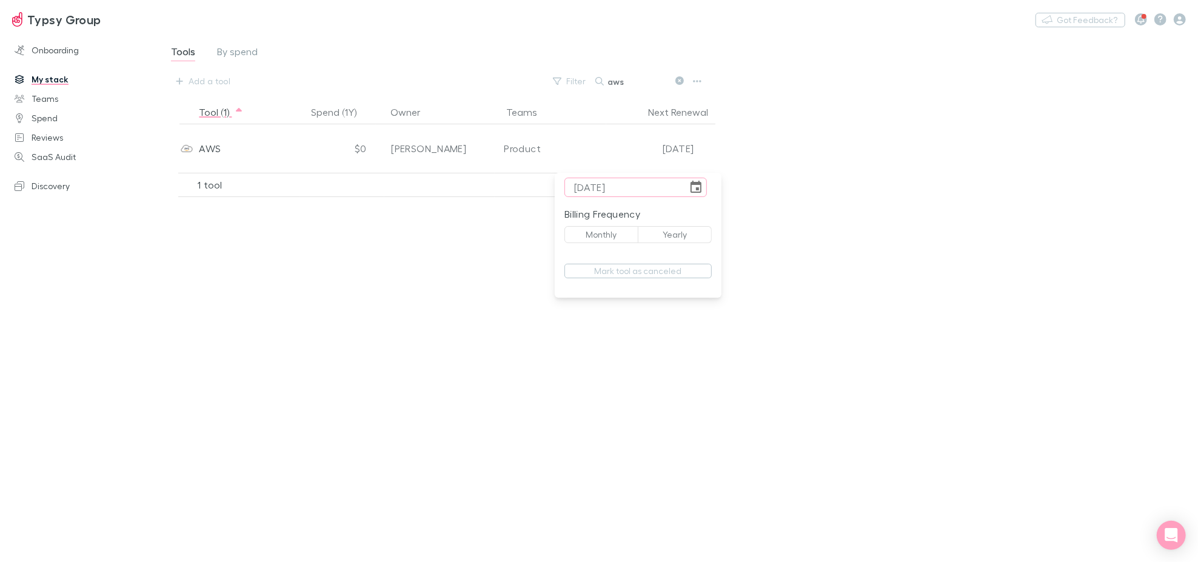
click at [596, 235] on button "Monthly" at bounding box center [601, 234] width 74 height 17
click at [702, 402] on div at bounding box center [599, 281] width 1198 height 562
drag, startPoint x: 628, startPoint y: 82, endPoint x: 574, endPoint y: 79, distance: 54.7
click at [573, 81] on div "Filter Search aws" at bounding box center [626, 81] width 159 height 17
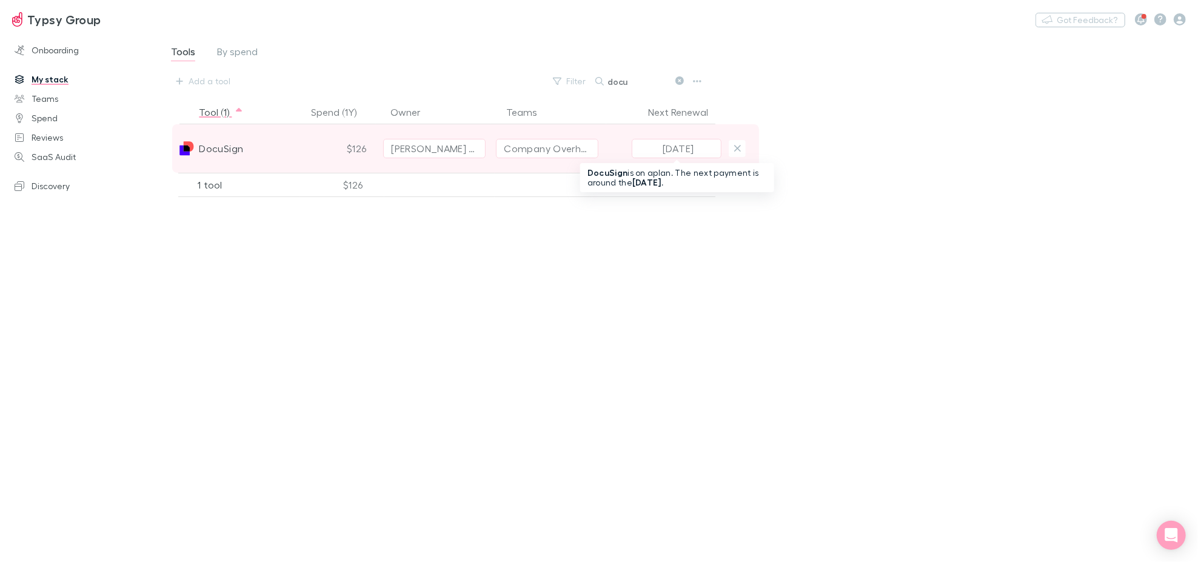
type input "docu"
click at [703, 153] on button "[DATE]" at bounding box center [676, 148] width 90 height 19
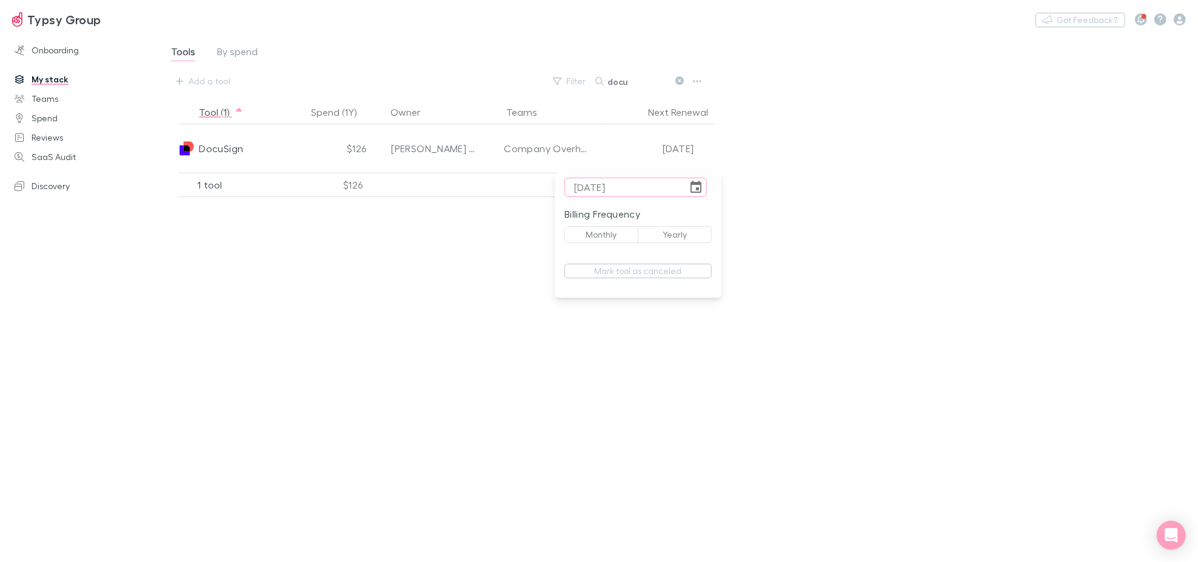
click at [613, 233] on button "Monthly" at bounding box center [601, 234] width 74 height 17
click at [638, 370] on div at bounding box center [599, 281] width 1198 height 562
drag, startPoint x: 644, startPoint y: 75, endPoint x: 478, endPoint y: 82, distance: 166.2
click at [478, 82] on div "Add a tool Filter Search docu" at bounding box center [438, 81] width 536 height 19
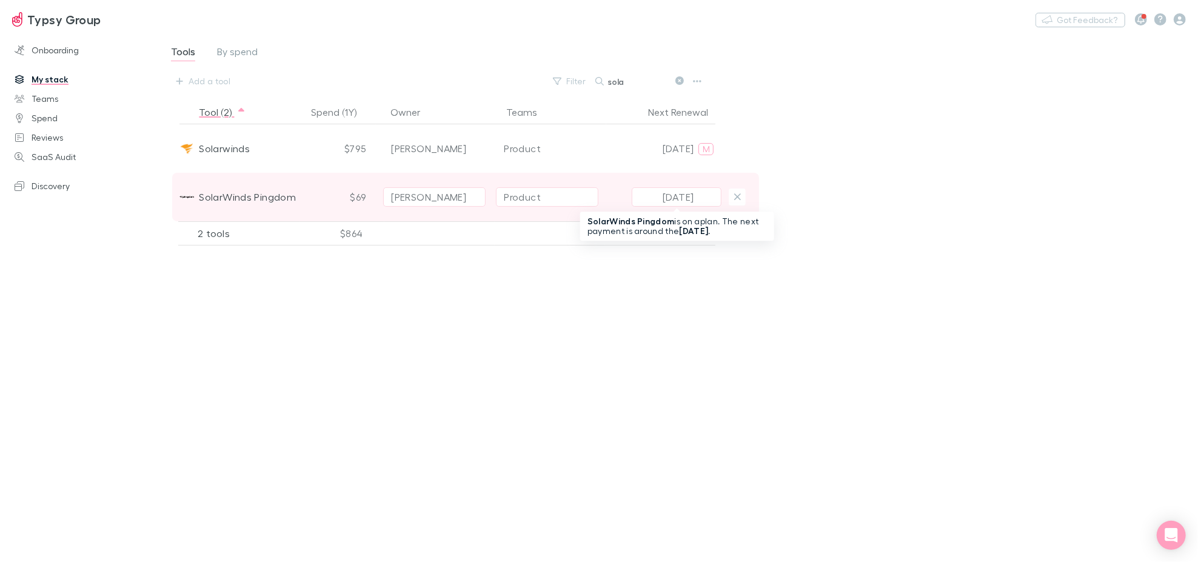
type input "sola"
click at [705, 202] on button "[DATE]" at bounding box center [676, 196] width 90 height 19
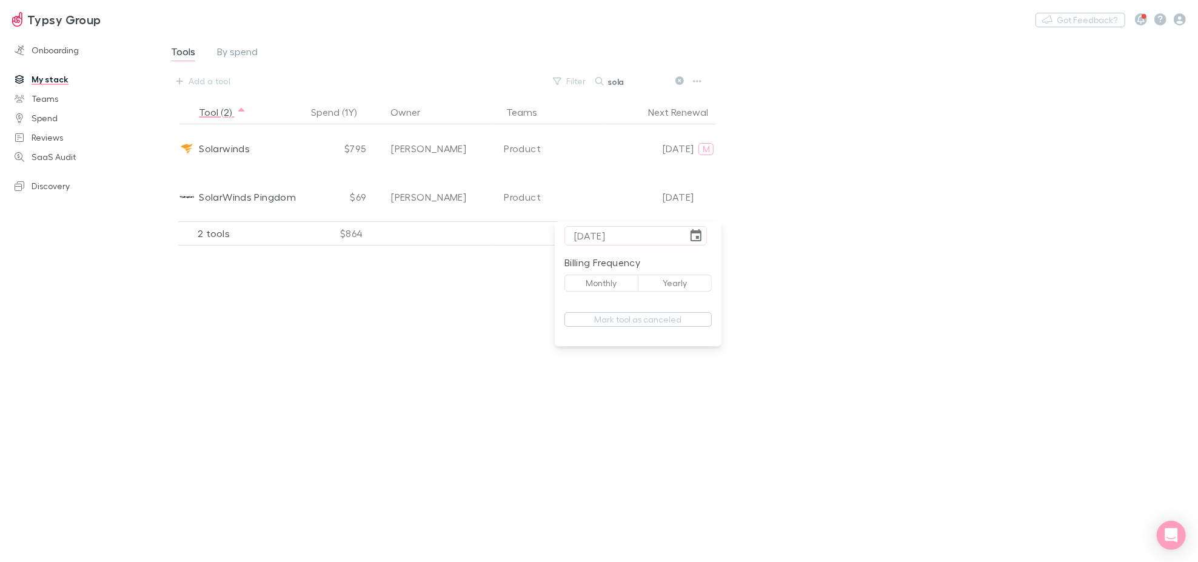
click at [598, 281] on button "Monthly" at bounding box center [601, 283] width 74 height 17
click at [651, 425] on div at bounding box center [599, 281] width 1198 height 562
drag, startPoint x: 639, startPoint y: 81, endPoint x: 567, endPoint y: 85, distance: 72.3
click at [567, 85] on div "Filter Search sola" at bounding box center [626, 81] width 159 height 17
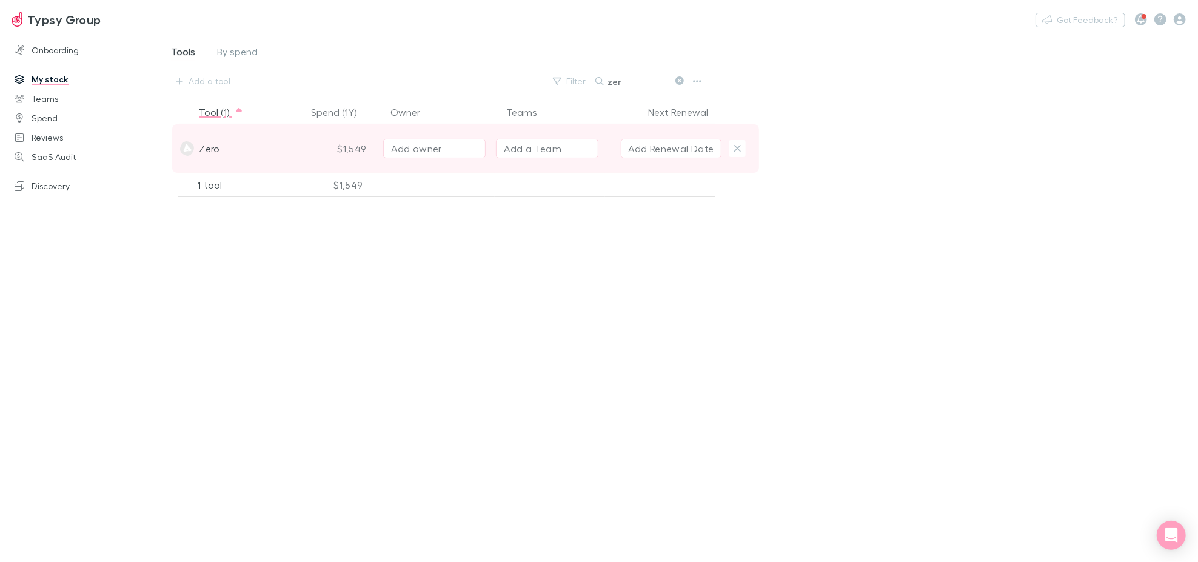
type input "zer"
click at [208, 150] on span "Zero" at bounding box center [209, 148] width 21 height 48
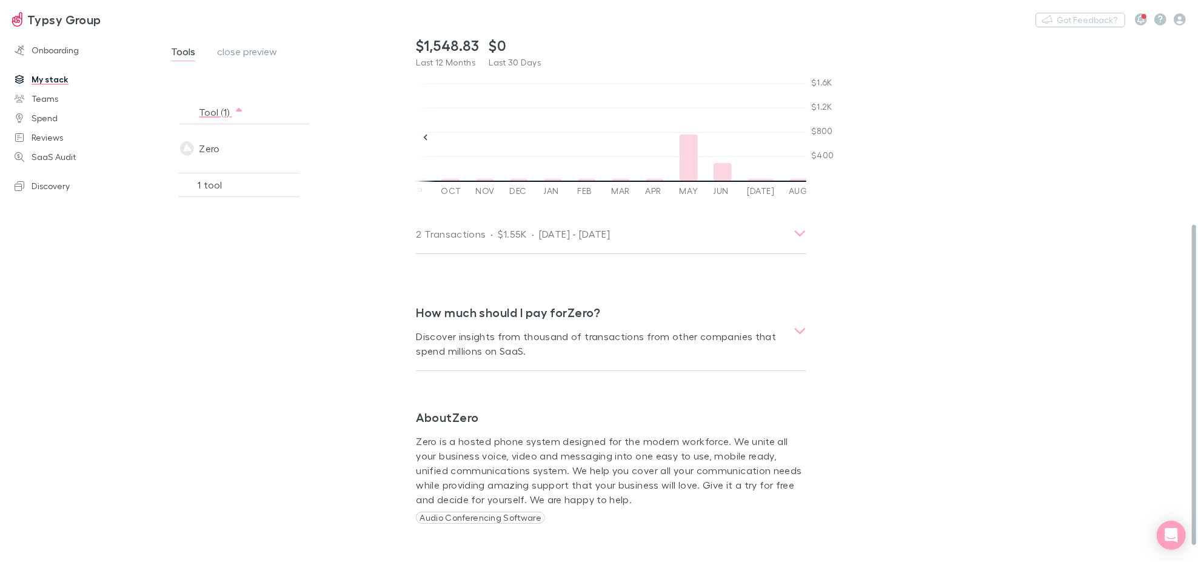
scroll to position [321, 0]
click at [722, 163] on div at bounding box center [722, 172] width 18 height 18
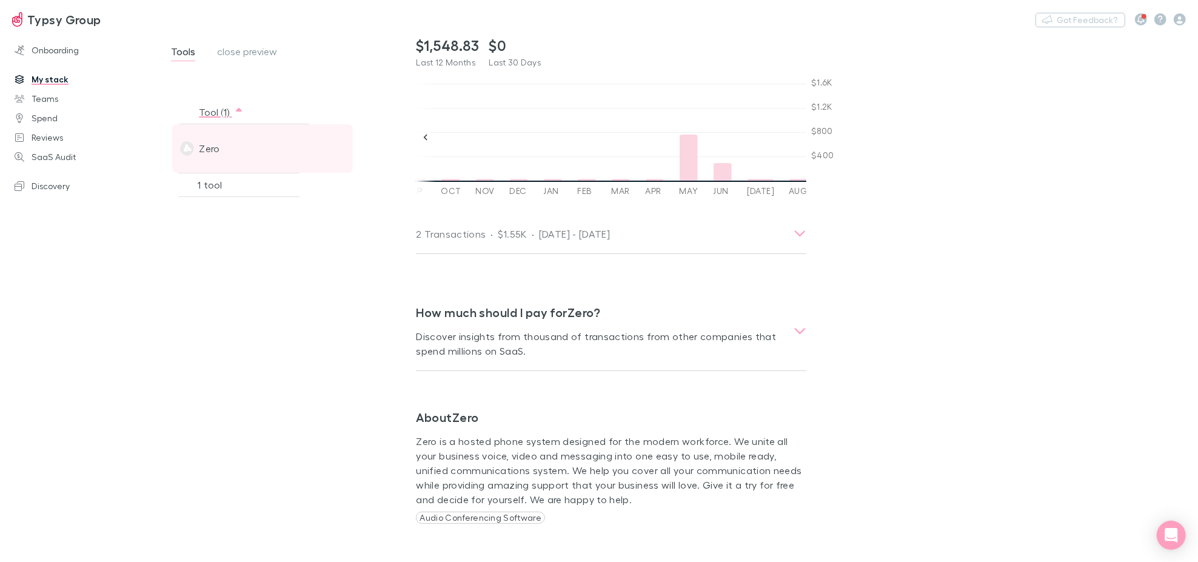
click at [212, 155] on span "Zero" at bounding box center [209, 148] width 21 height 48
click at [211, 113] on button "Tool (1)" at bounding box center [221, 112] width 45 height 24
click at [221, 148] on div "Zero" at bounding box center [240, 148] width 122 height 48
click at [180, 50] on span "Tools" at bounding box center [183, 53] width 24 height 16
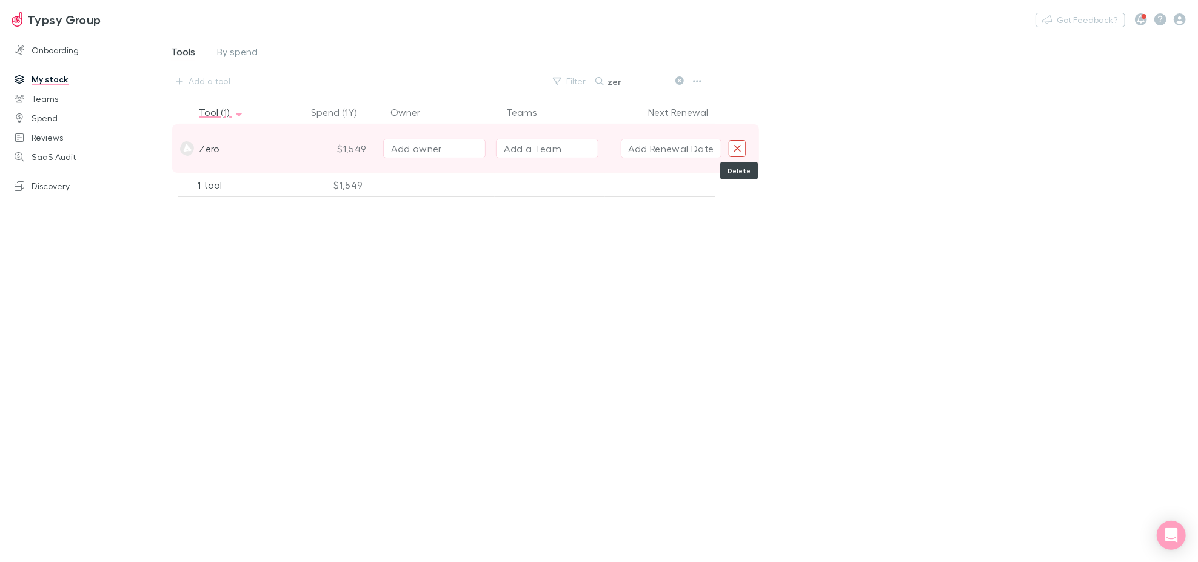
click at [734, 140] on button "Delete" at bounding box center [736, 148] width 17 height 17
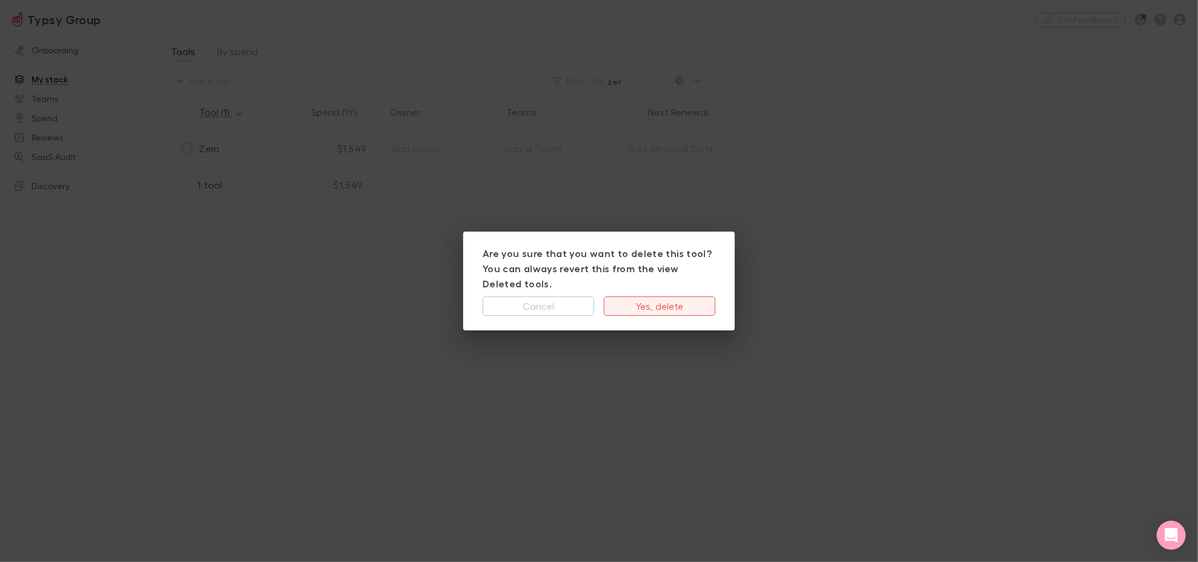
click at [635, 296] on button "Yes, delete" at bounding box center [660, 305] width 112 height 19
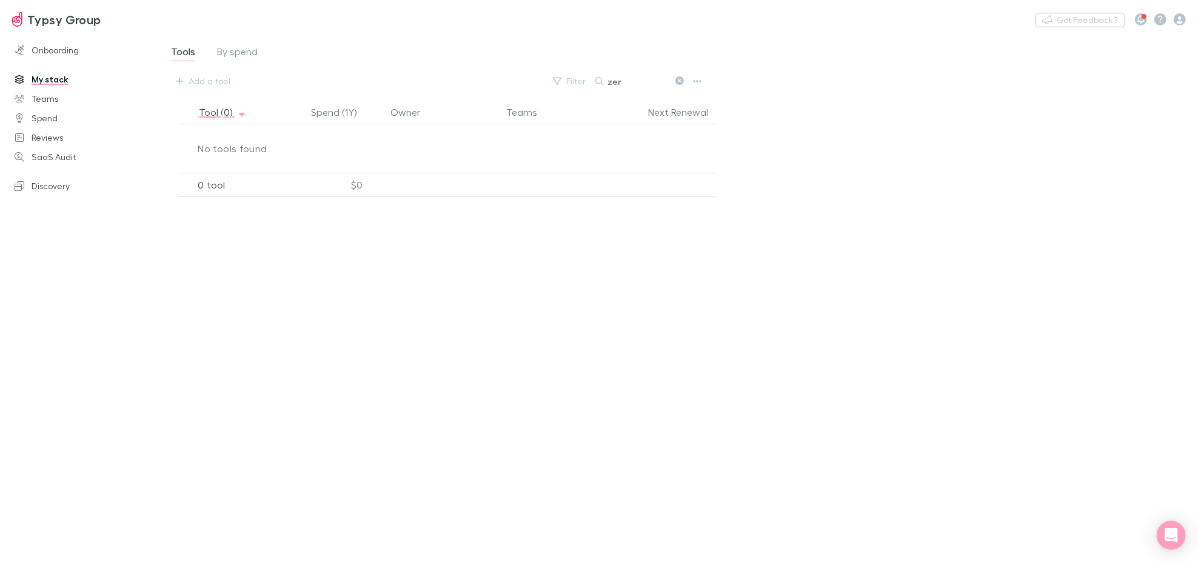
drag, startPoint x: 647, startPoint y: 75, endPoint x: 557, endPoint y: 92, distance: 91.3
click at [557, 92] on div "Tools By spend Add a tool Filter Search zer" at bounding box center [451, 67] width 606 height 66
type input "xero"
click at [678, 82] on icon at bounding box center [679, 80] width 8 height 8
